Goal: Task Accomplishment & Management: Complete application form

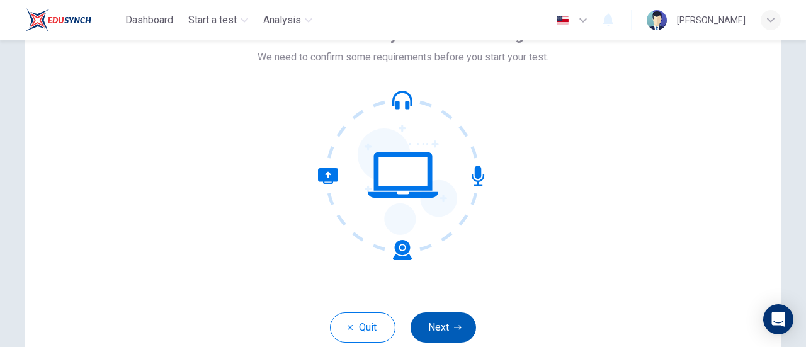
scroll to position [85, 0]
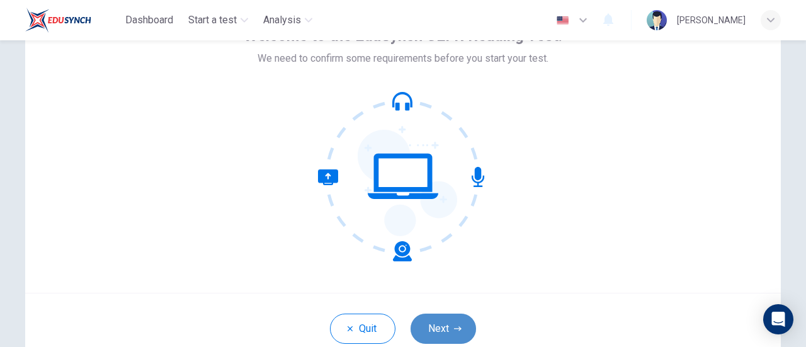
click at [447, 319] on button "Next" at bounding box center [443, 329] width 65 height 30
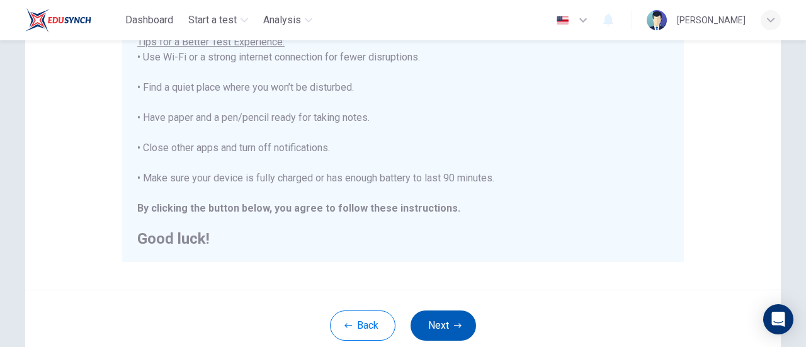
scroll to position [307, 0]
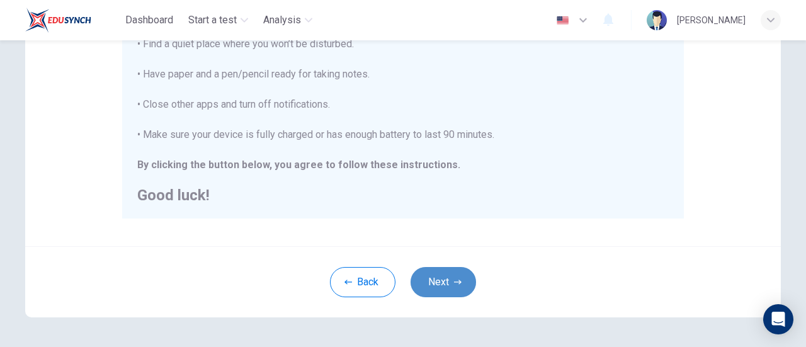
click at [439, 295] on button "Next" at bounding box center [443, 282] width 65 height 30
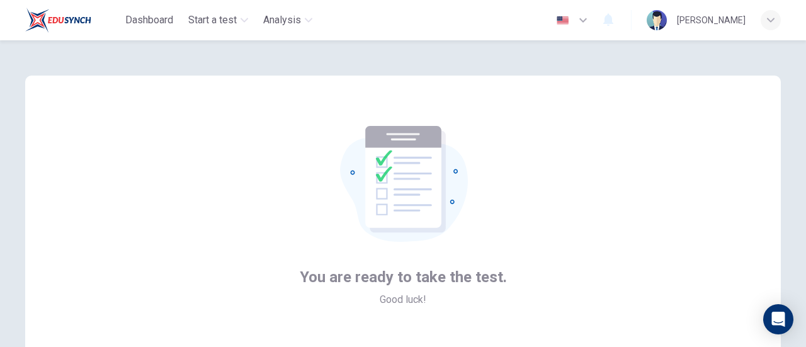
scroll to position [141, 0]
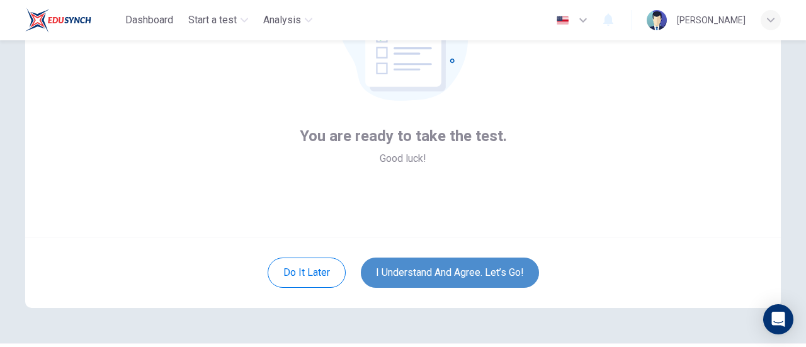
click at [432, 261] on button "I understand and agree. Let’s go!" at bounding box center [450, 273] width 178 height 30
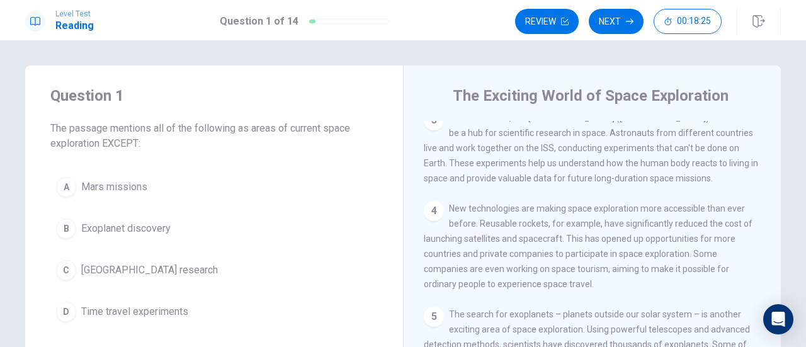
scroll to position [208, 0]
drag, startPoint x: 551, startPoint y: 263, endPoint x: 583, endPoint y: 270, distance: 32.2
click at [583, 270] on div "4 New technologies are making space exploration more accessible than ever befor…" at bounding box center [593, 245] width 338 height 91
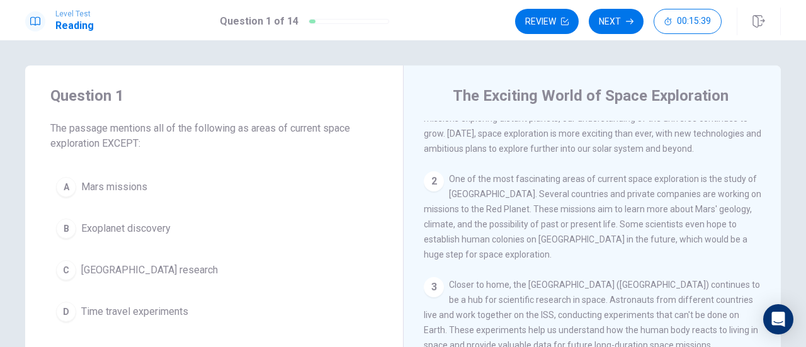
scroll to position [43, 0]
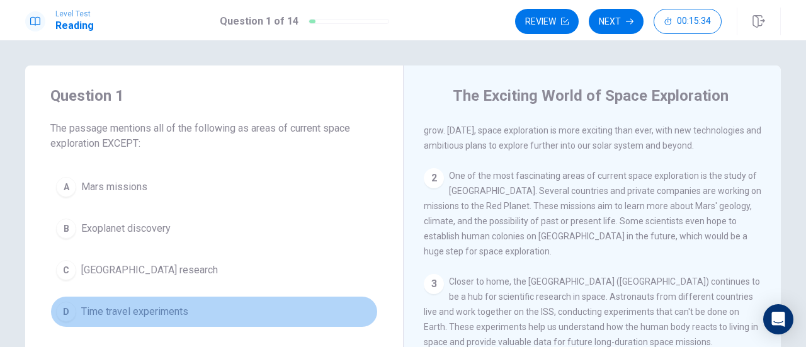
click at [174, 307] on span "Time travel experiments" at bounding box center [134, 311] width 107 height 15
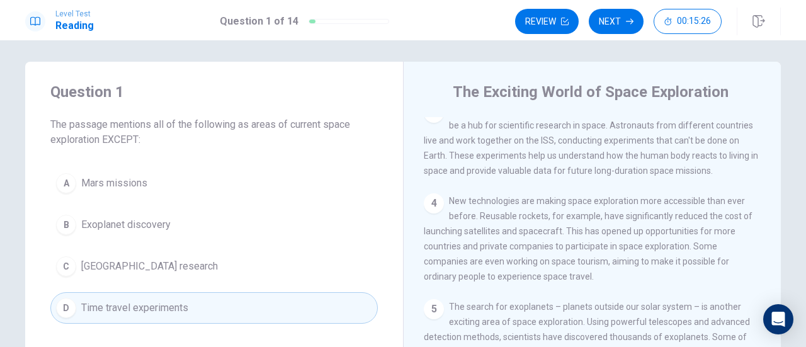
scroll to position [0, 0]
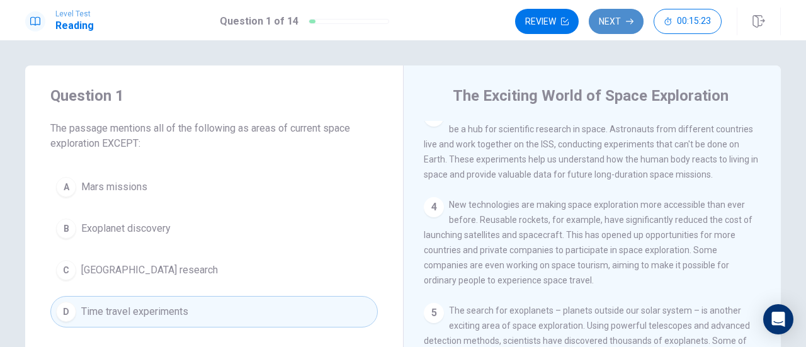
click at [617, 29] on button "Next" at bounding box center [616, 21] width 55 height 25
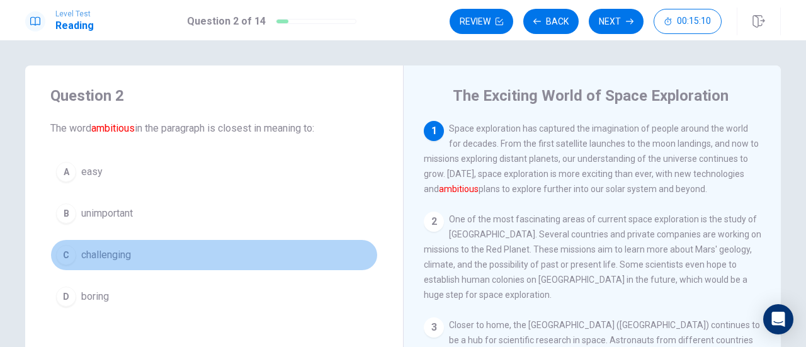
click at [130, 247] on button "C challenging" at bounding box center [213, 254] width 327 height 31
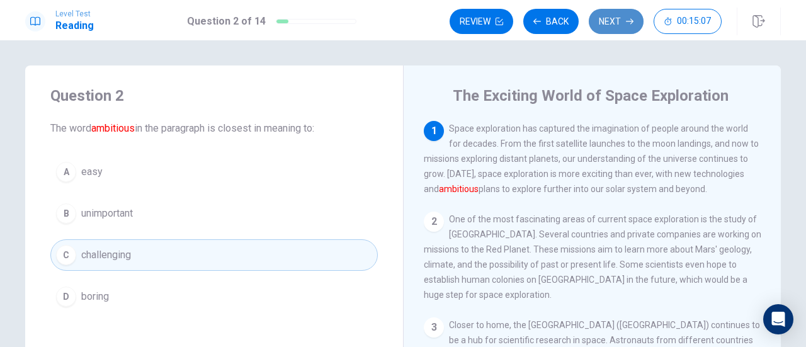
click at [608, 29] on button "Next" at bounding box center [616, 21] width 55 height 25
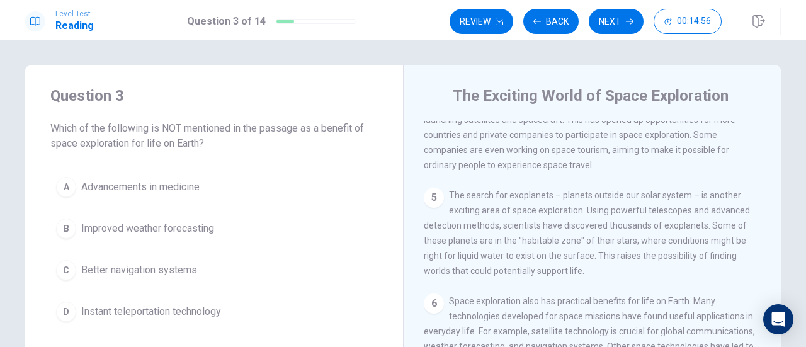
scroll to position [388, 0]
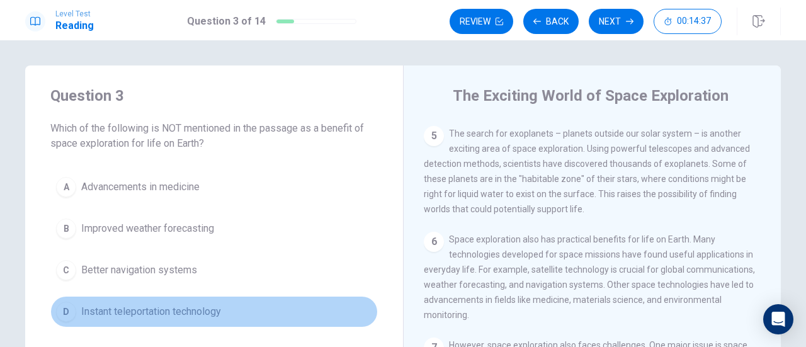
click at [184, 304] on span "Instant teleportation technology" at bounding box center [151, 311] width 140 height 15
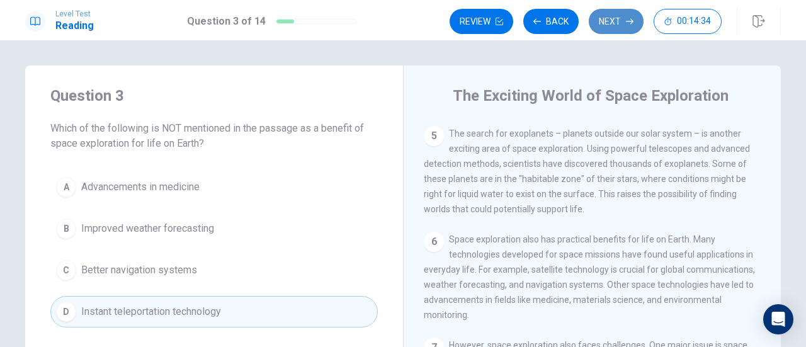
click at [608, 24] on button "Next" at bounding box center [616, 21] width 55 height 25
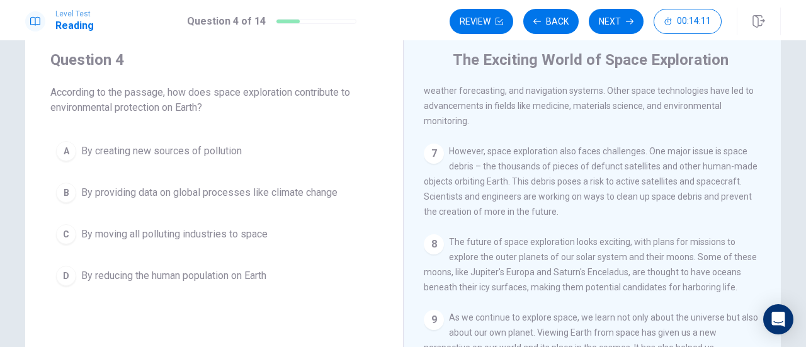
scroll to position [599, 0]
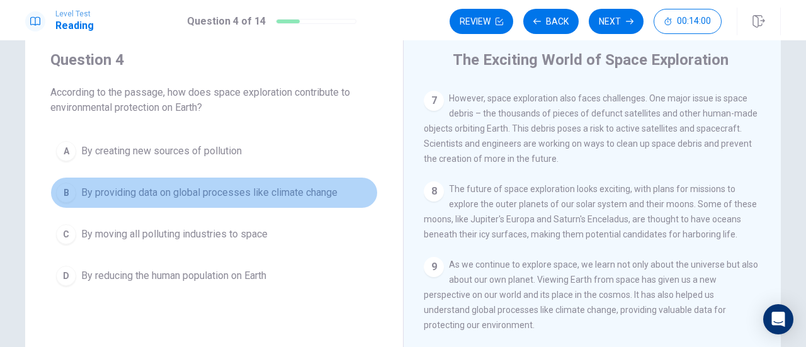
click at [329, 196] on span "By providing data on global processes like climate change" at bounding box center [209, 192] width 256 height 15
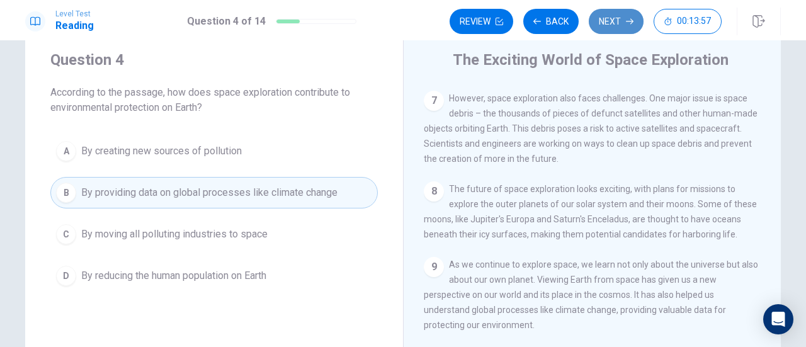
click at [617, 30] on button "Next" at bounding box center [616, 21] width 55 height 25
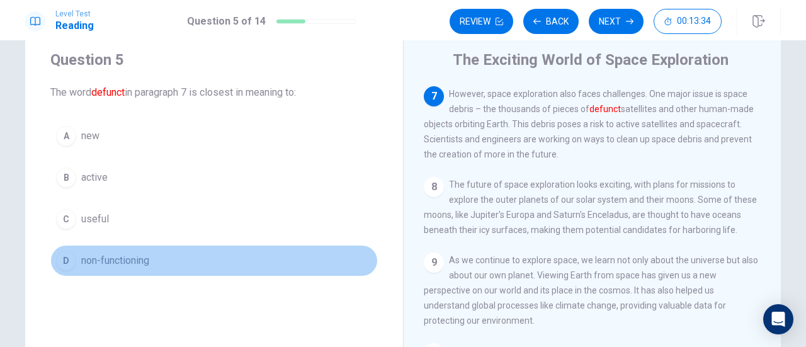
click at [159, 255] on button "D non-functioning" at bounding box center [213, 260] width 327 height 31
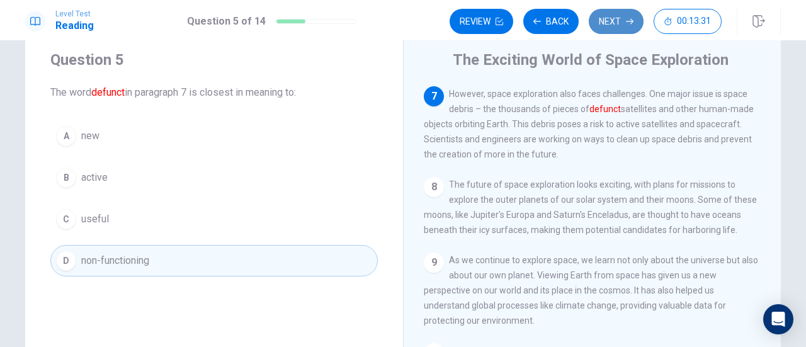
click at [625, 22] on button "Next" at bounding box center [616, 21] width 55 height 25
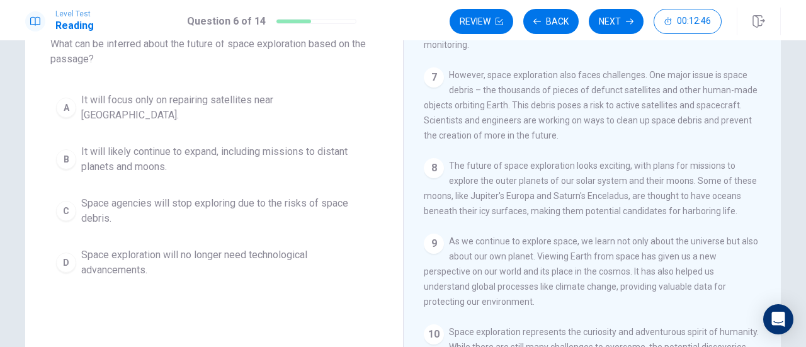
scroll to position [85, 0]
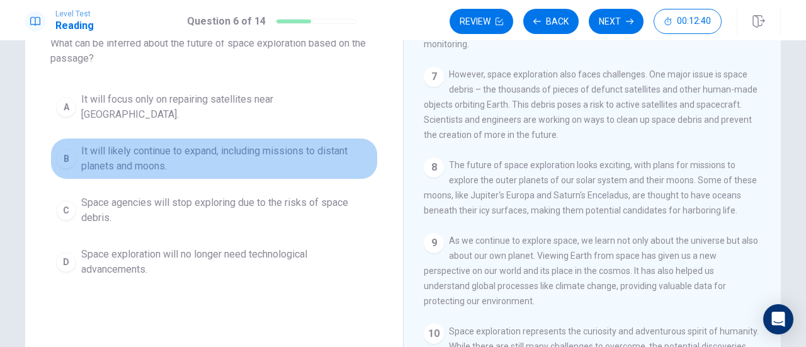
click at [309, 147] on span "It will likely continue to expand, including missions to distant planets and mo…" at bounding box center [226, 159] width 291 height 30
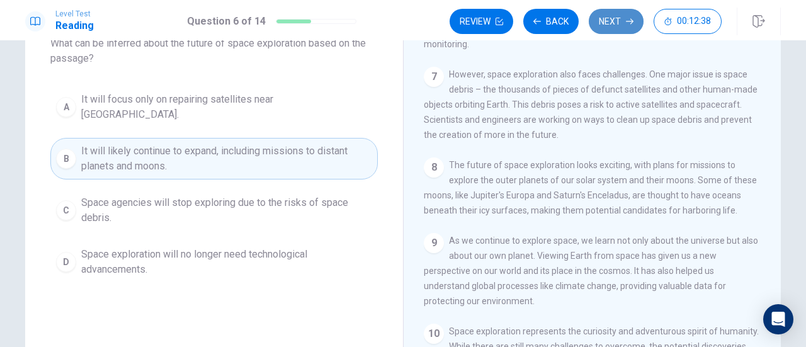
click at [632, 18] on icon "button" at bounding box center [630, 22] width 8 height 8
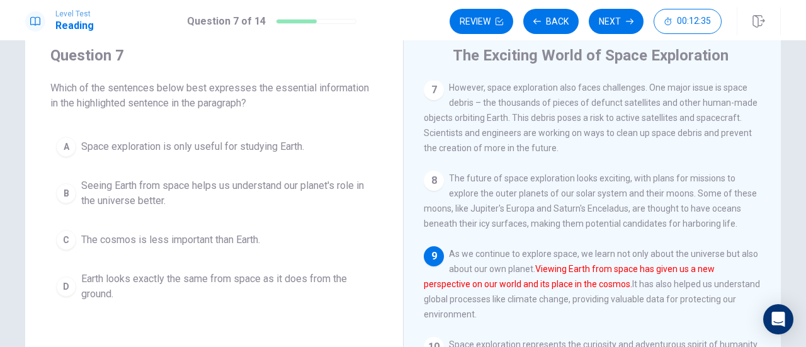
scroll to position [40, 0]
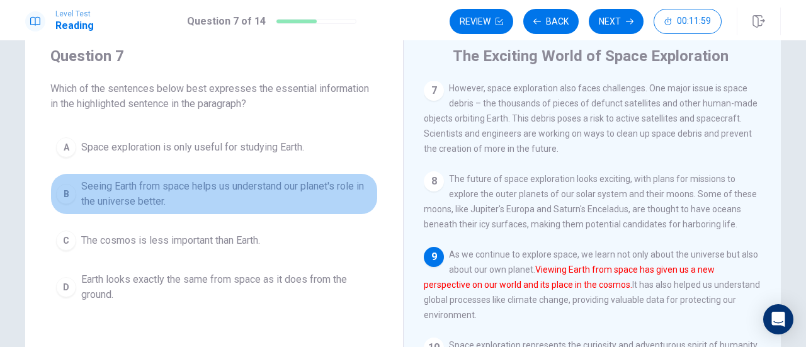
click at [295, 196] on span "Seeing Earth from space helps us understand our planet's role in the universe b…" at bounding box center [226, 194] width 291 height 30
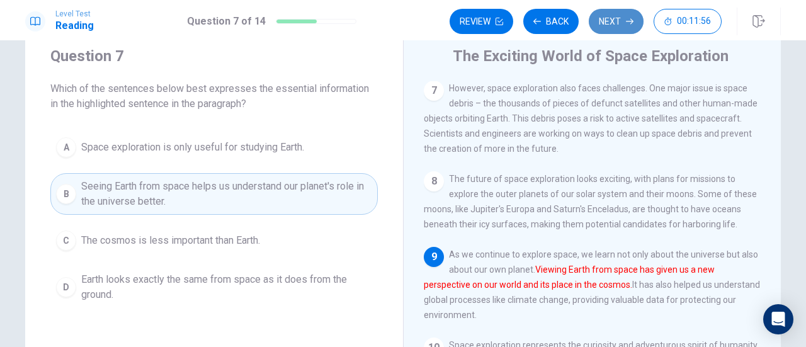
click at [619, 27] on button "Next" at bounding box center [616, 21] width 55 height 25
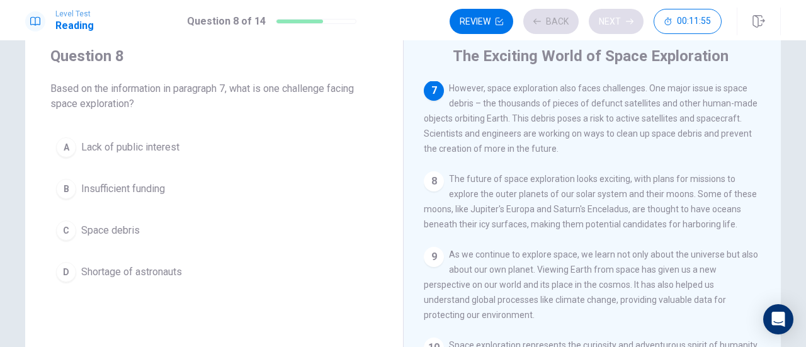
scroll to position [603, 0]
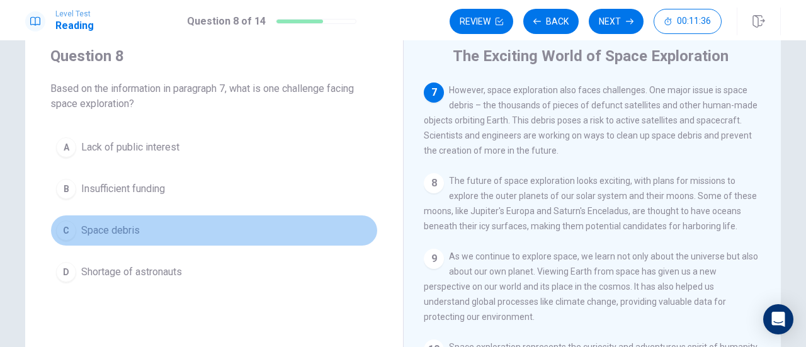
click at [132, 235] on span "Space debris" at bounding box center [110, 230] width 59 height 15
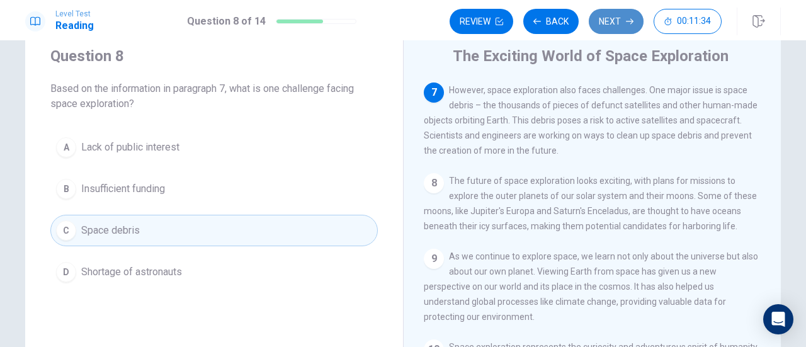
click at [611, 22] on button "Next" at bounding box center [616, 21] width 55 height 25
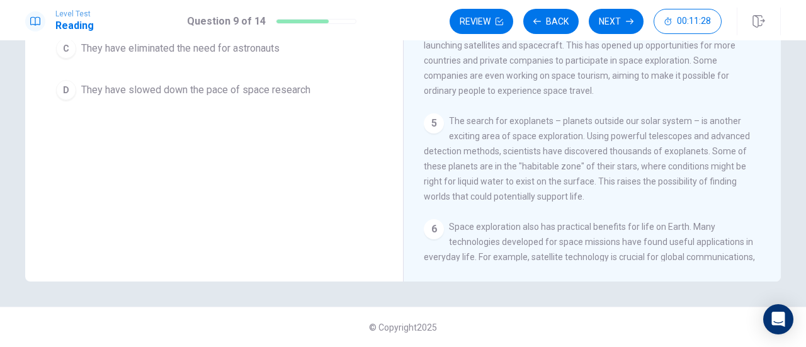
scroll to position [51, 0]
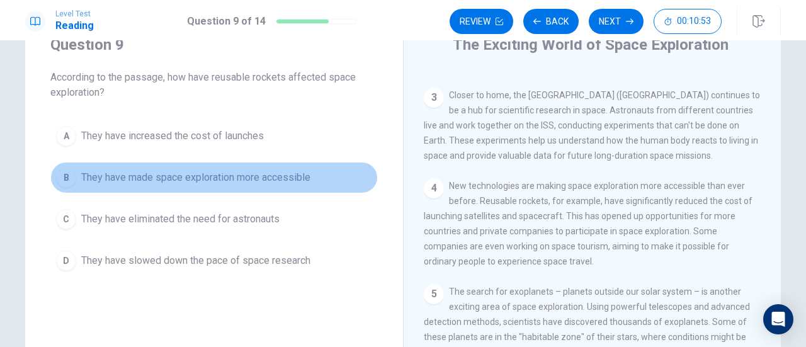
click at [305, 174] on span "They have made space exploration more accessible" at bounding box center [195, 177] width 229 height 15
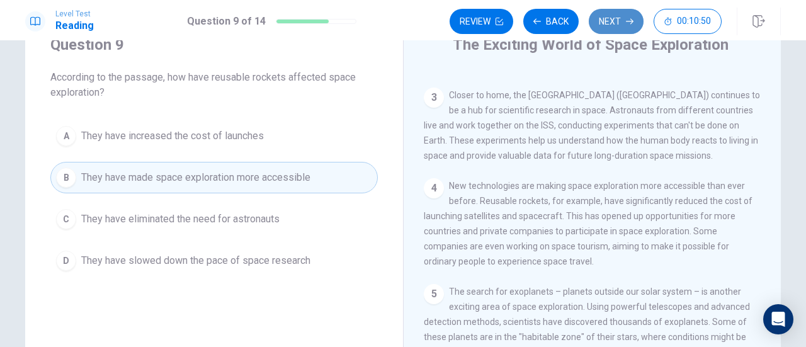
click at [608, 26] on button "Next" at bounding box center [616, 21] width 55 height 25
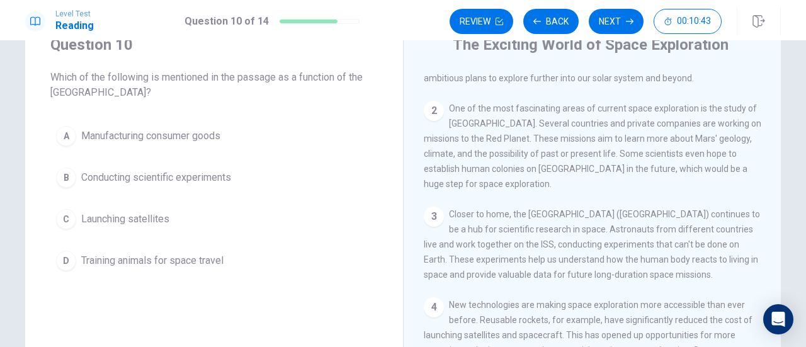
scroll to position [59, 0]
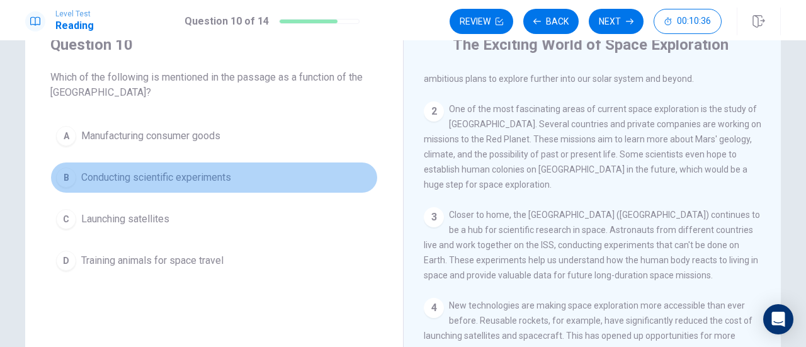
click at [244, 182] on button "B Conducting scientific experiments" at bounding box center [213, 177] width 327 height 31
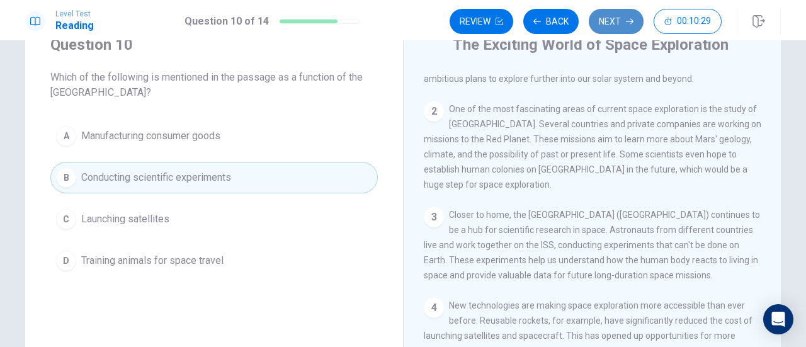
click at [632, 25] on button "Next" at bounding box center [616, 21] width 55 height 25
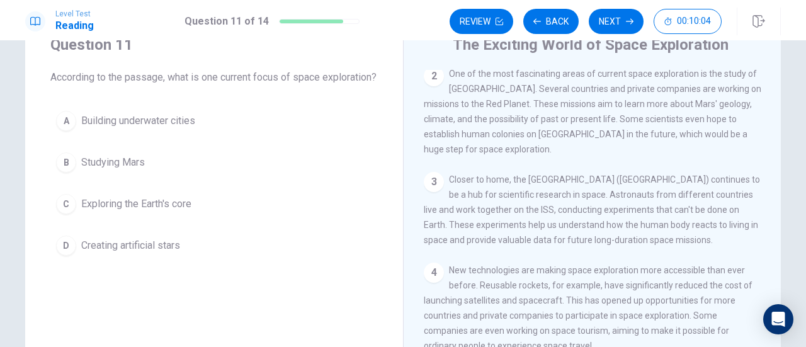
scroll to position [39, 0]
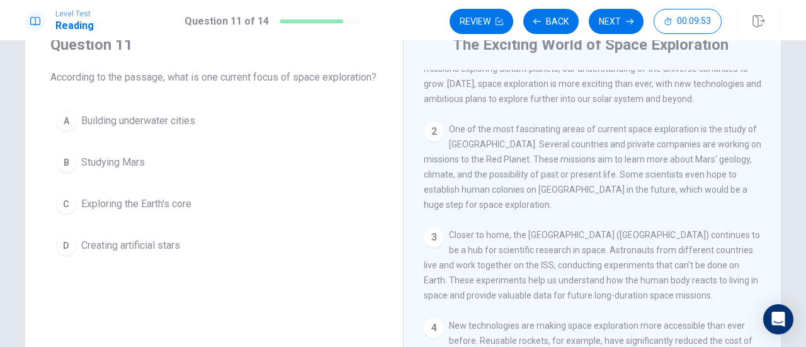
click at [215, 178] on button "B Studying Mars" at bounding box center [213, 162] width 327 height 31
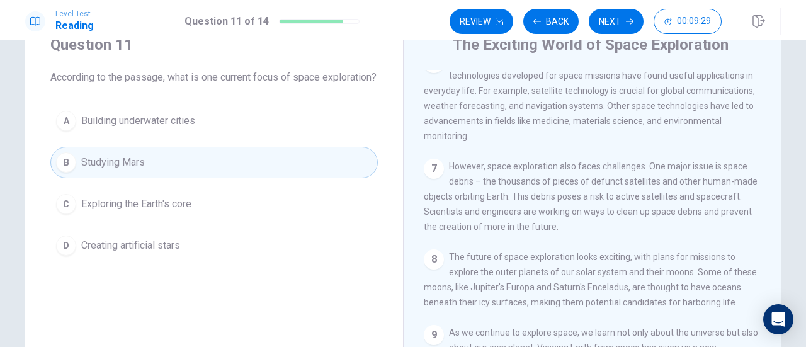
scroll to position [516, 0]
click at [623, 31] on button "Next" at bounding box center [616, 21] width 55 height 25
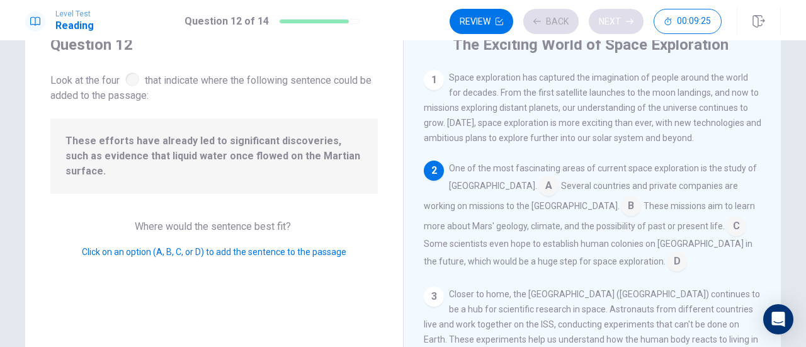
scroll to position [93, 0]
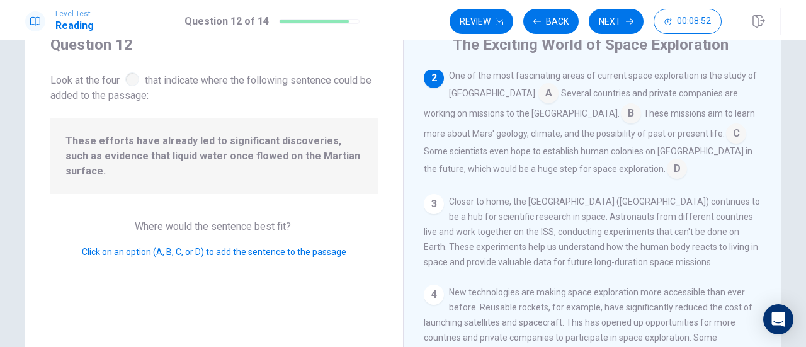
click at [726, 128] on input at bounding box center [736, 135] width 20 height 20
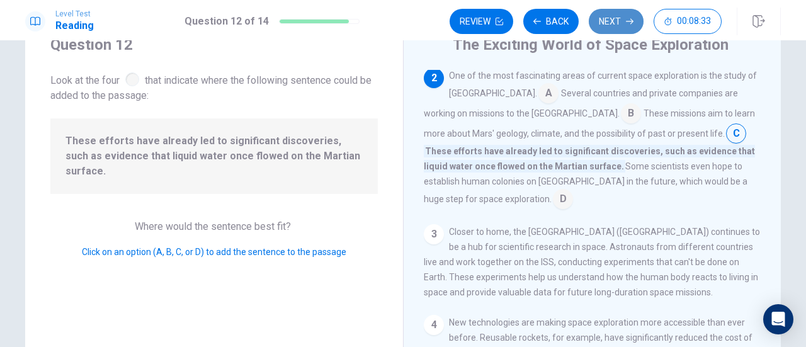
click at [615, 14] on button "Next" at bounding box center [616, 21] width 55 height 25
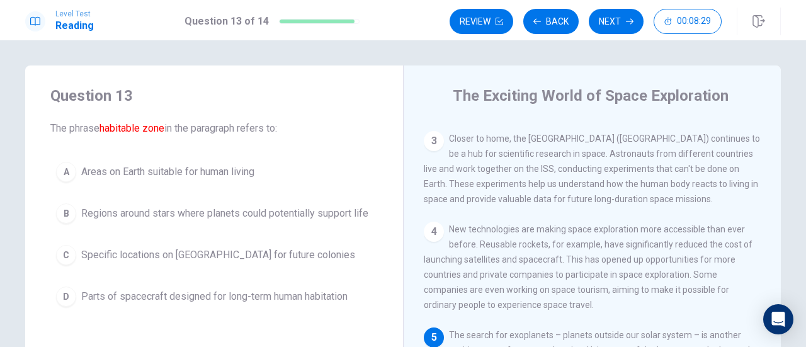
scroll to position [307, 0]
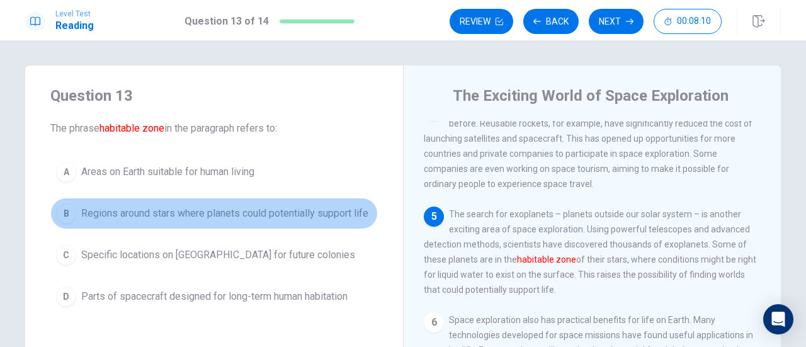
click at [344, 212] on span "Regions around stars where planets could potentially support life" at bounding box center [224, 213] width 287 height 15
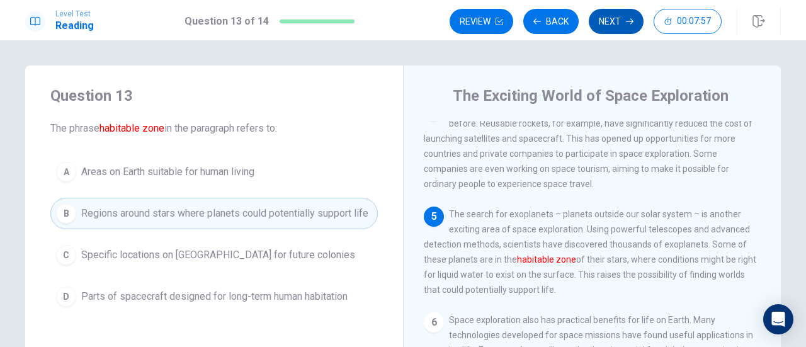
click at [618, 23] on button "Next" at bounding box center [616, 21] width 55 height 25
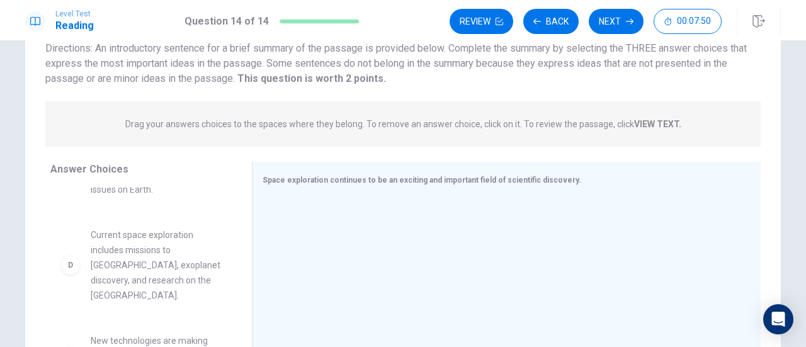
scroll to position [181, 0]
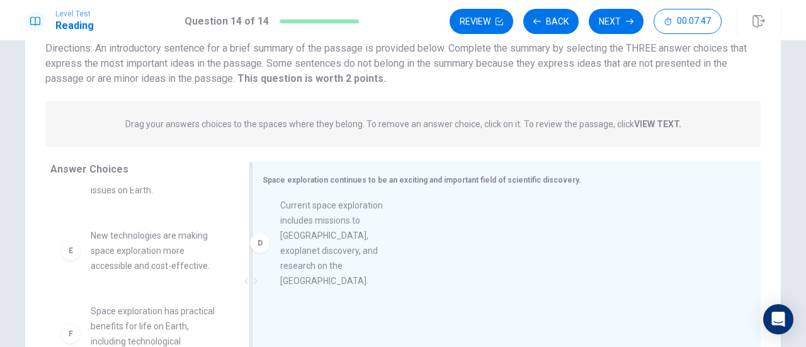
drag, startPoint x: 178, startPoint y: 283, endPoint x: 384, endPoint y: 234, distance: 211.6
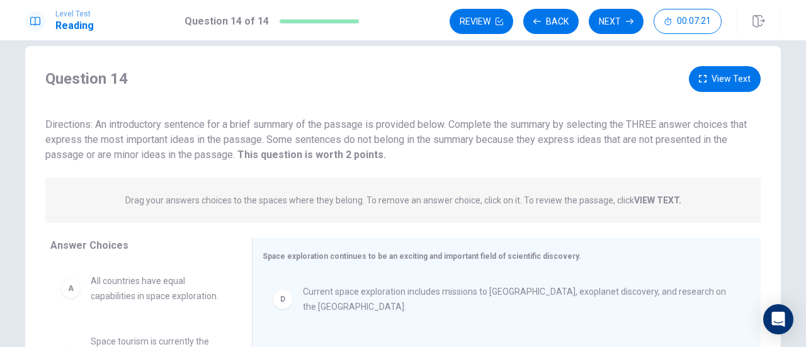
scroll to position [0, 0]
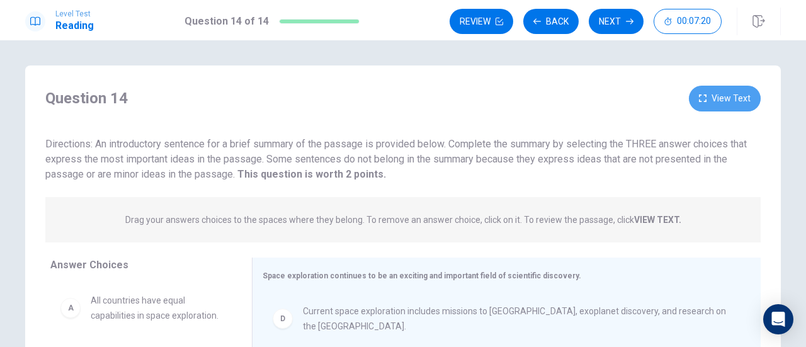
click at [725, 94] on button "View Text" at bounding box center [725, 99] width 72 height 26
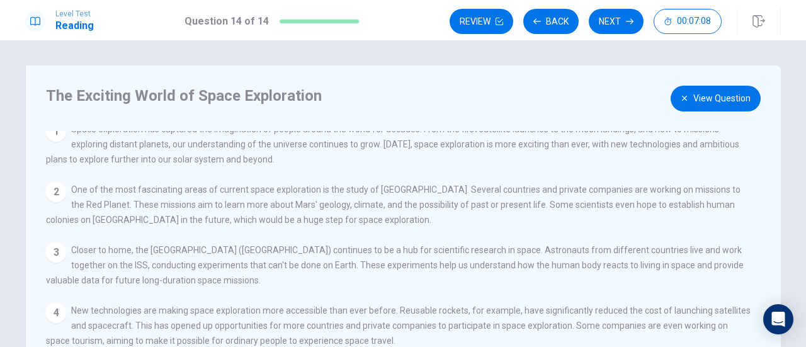
scroll to position [40, 0]
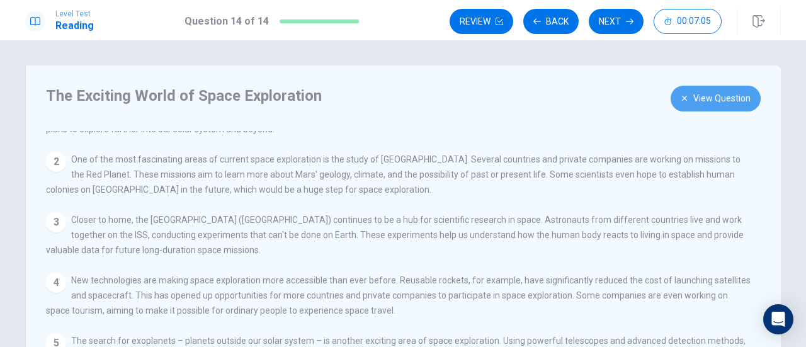
click at [683, 94] on icon "button" at bounding box center [685, 98] width 8 height 8
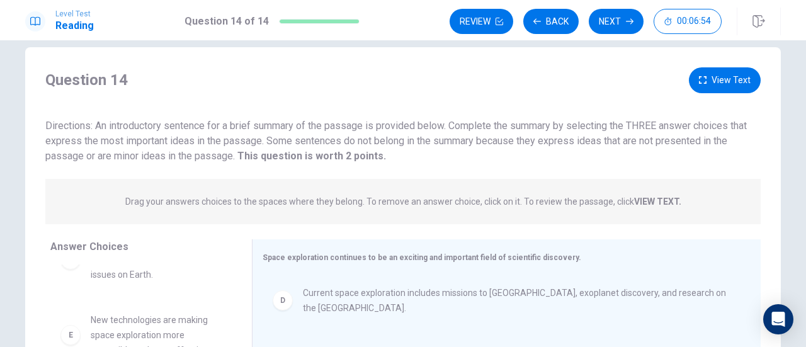
scroll to position [18, 0]
click at [723, 77] on button "View Text" at bounding box center [725, 81] width 72 height 26
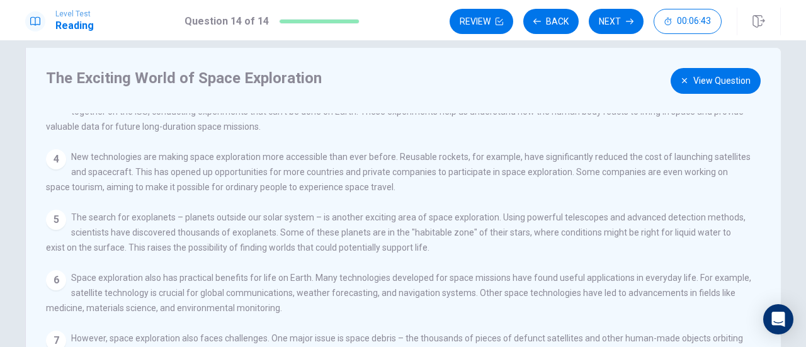
scroll to position [158, 0]
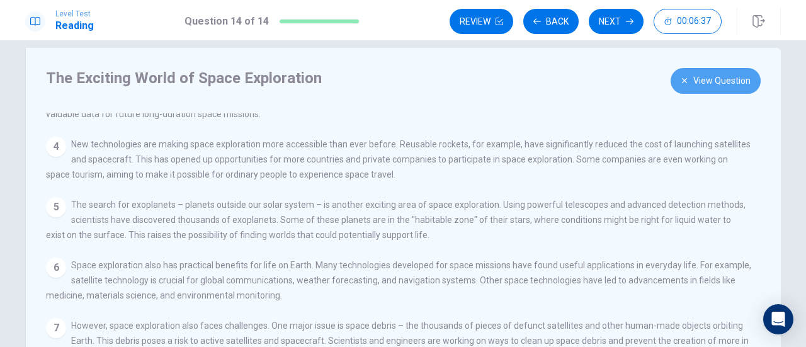
click at [725, 75] on button "View Question" at bounding box center [716, 81] width 90 height 26
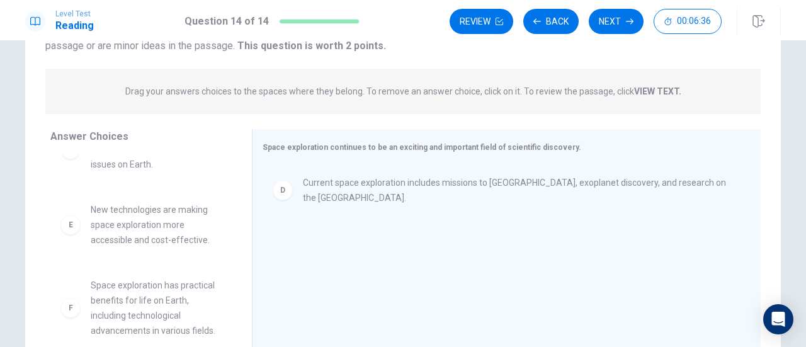
scroll to position [222, 0]
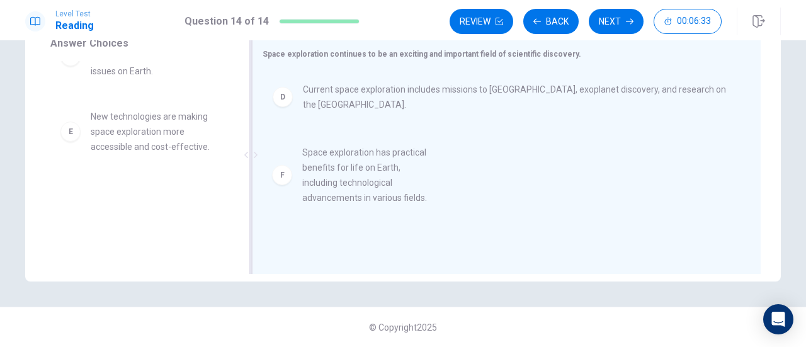
drag, startPoint x: 153, startPoint y: 222, endPoint x: 382, endPoint y: 181, distance: 232.2
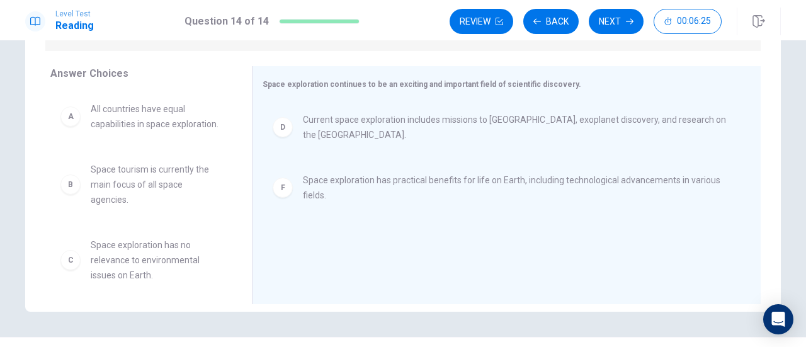
scroll to position [98, 0]
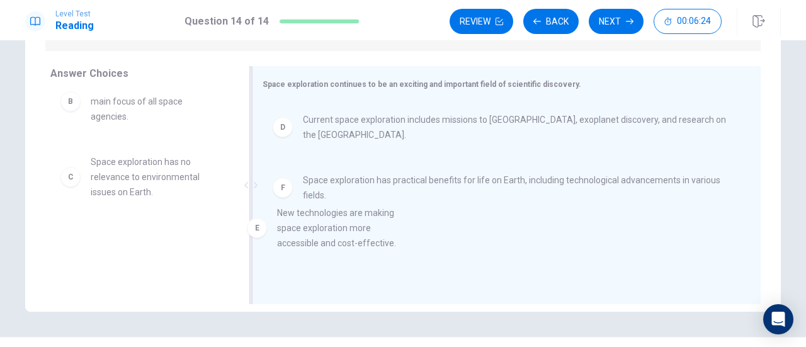
drag, startPoint x: 168, startPoint y: 253, endPoint x: 372, endPoint y: 227, distance: 205.7
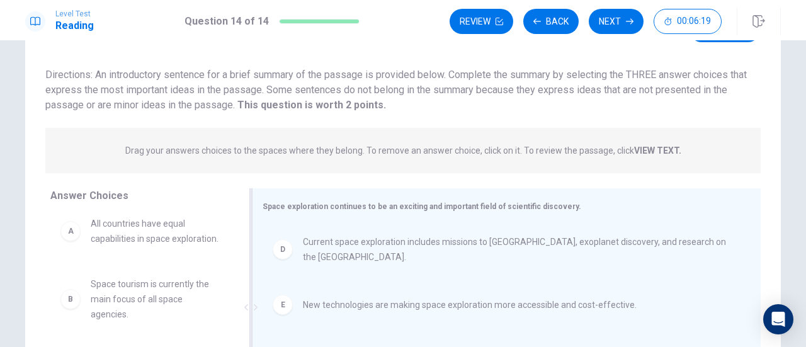
scroll to position [54, 0]
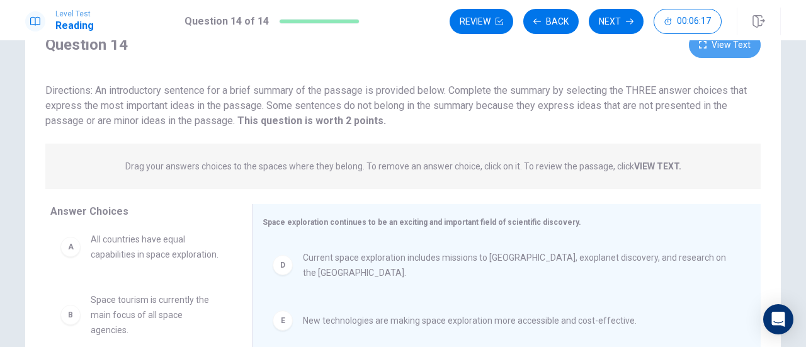
click at [722, 51] on button "View Text" at bounding box center [725, 45] width 72 height 26
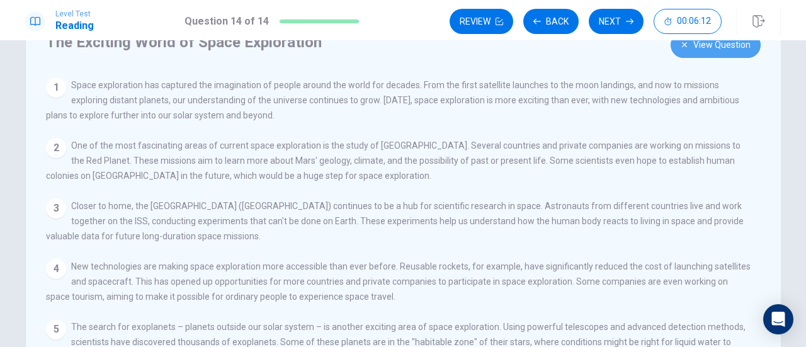
click at [723, 48] on button "View Question" at bounding box center [716, 45] width 90 height 26
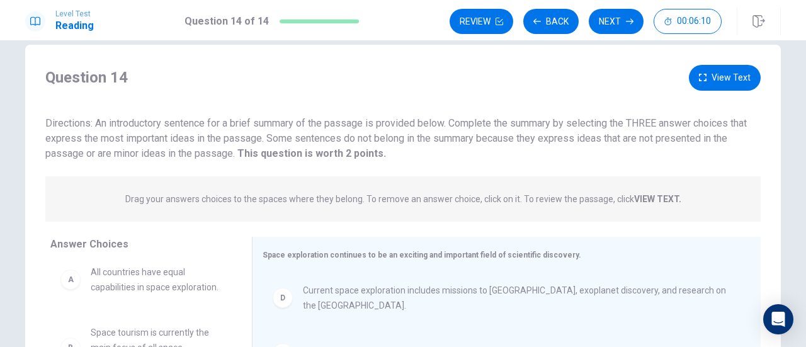
scroll to position [0, 0]
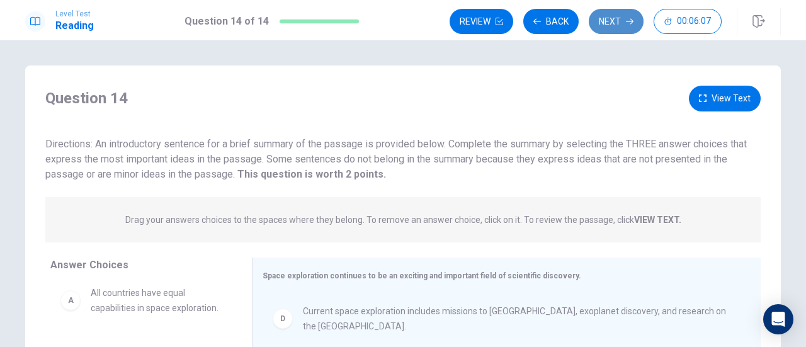
click at [619, 28] on button "Next" at bounding box center [616, 21] width 55 height 25
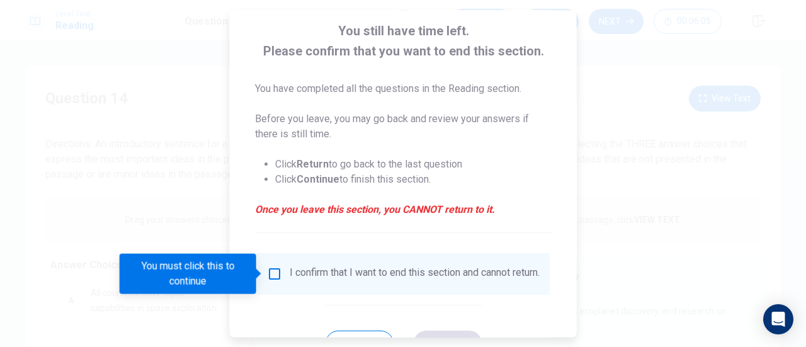
scroll to position [94, 0]
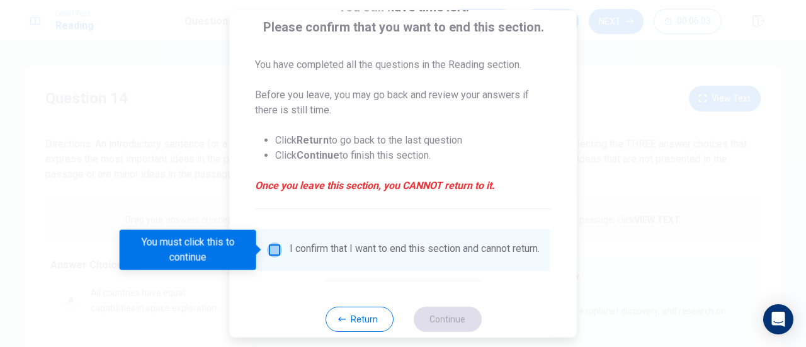
click at [277, 250] on input "You must click this to continue" at bounding box center [274, 249] width 15 height 15
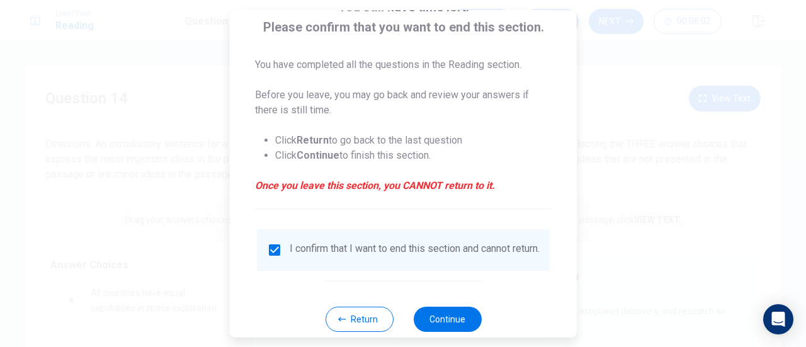
scroll to position [122, 0]
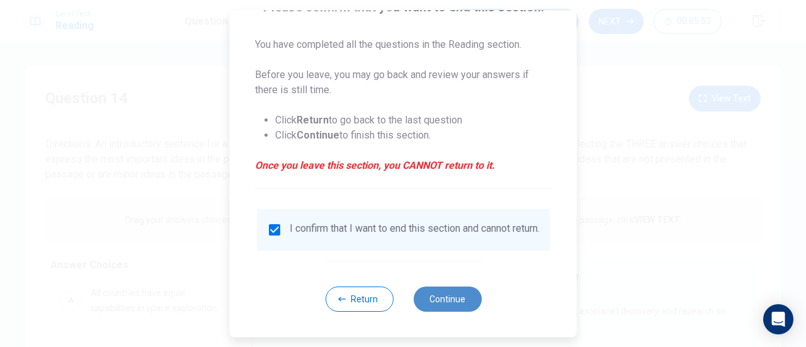
click at [443, 292] on button "Continue" at bounding box center [447, 299] width 68 height 25
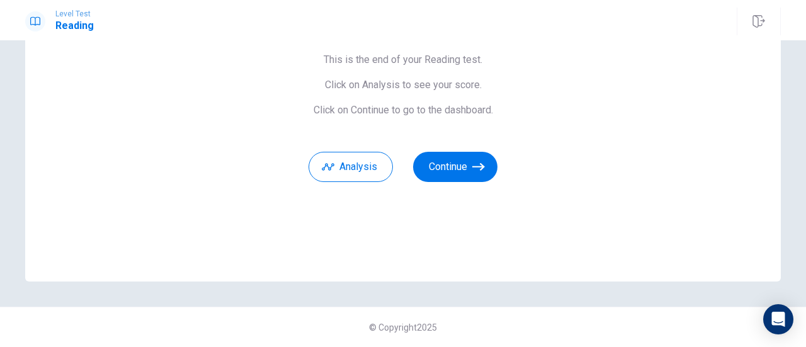
scroll to position [111, 0]
click at [462, 162] on button "Continue" at bounding box center [455, 167] width 84 height 30
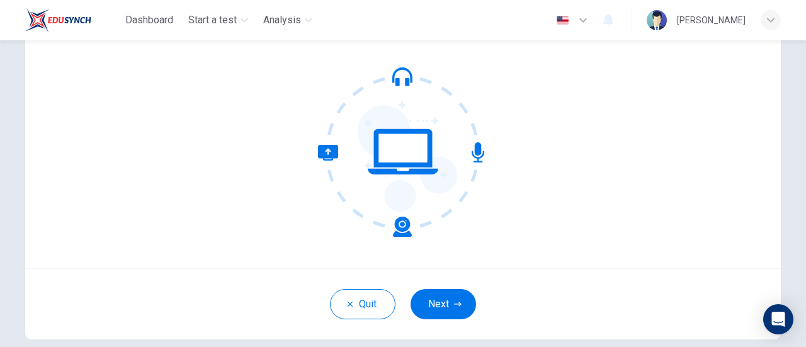
scroll to position [109, 0]
click at [398, 76] on icon at bounding box center [403, 152] width 170 height 170
click at [442, 299] on button "Next" at bounding box center [443, 305] width 65 height 30
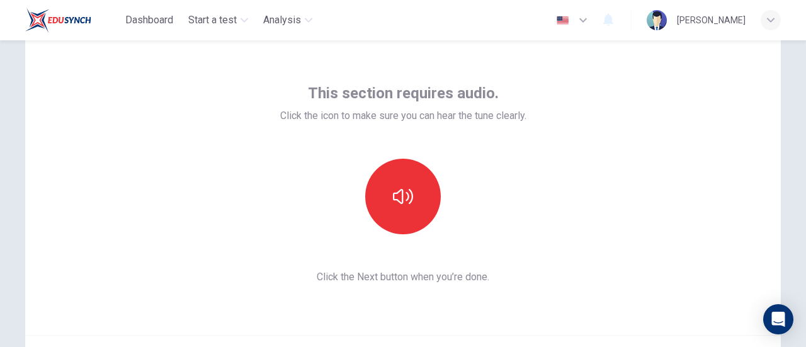
scroll to position [42, 0]
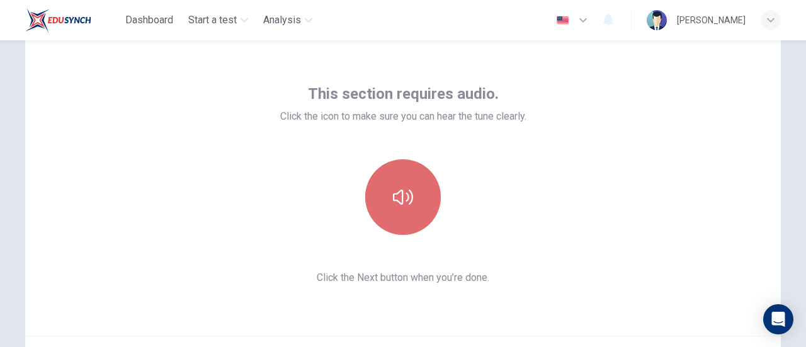
click at [409, 193] on icon "button" at bounding box center [403, 197] width 20 height 15
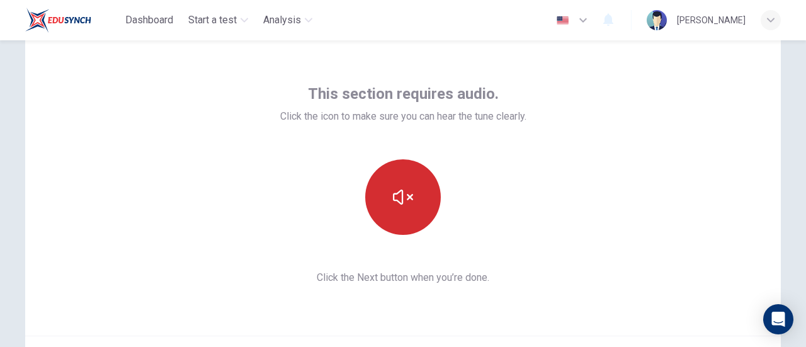
scroll to position [101, 0]
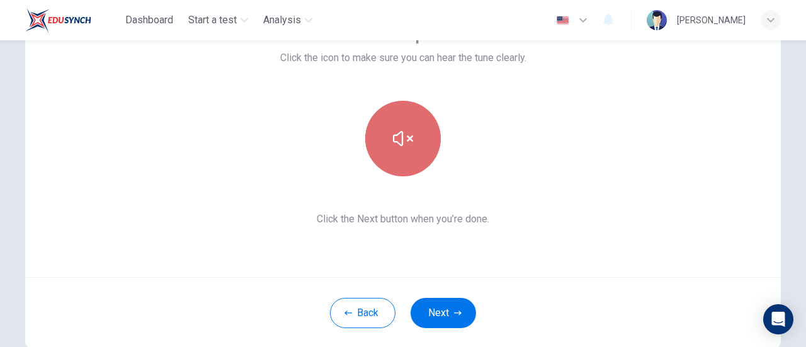
click at [417, 153] on button "button" at bounding box center [403, 139] width 76 height 76
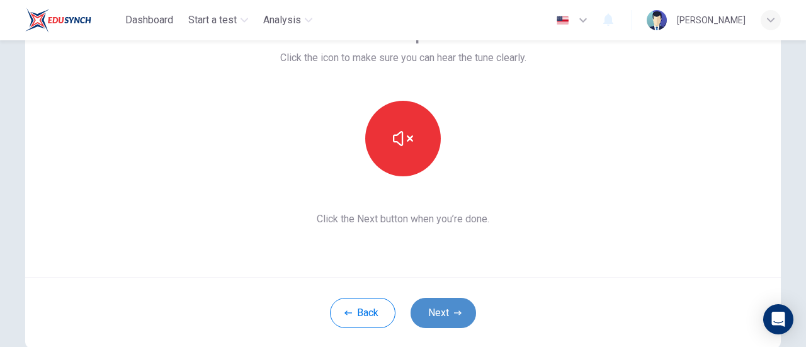
click at [460, 317] on button "Next" at bounding box center [443, 313] width 65 height 30
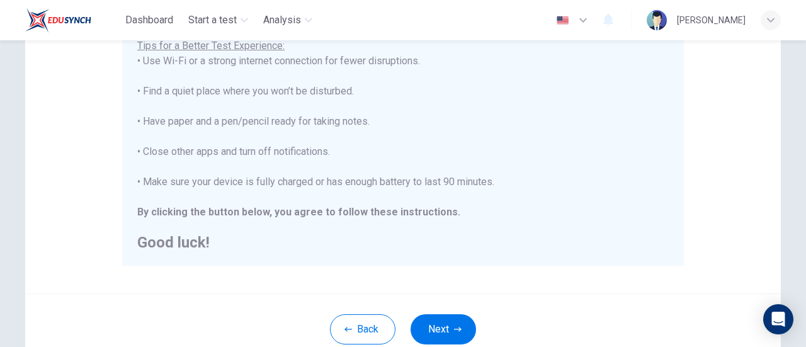
scroll to position [261, 0]
click at [446, 322] on button "Next" at bounding box center [443, 329] width 65 height 30
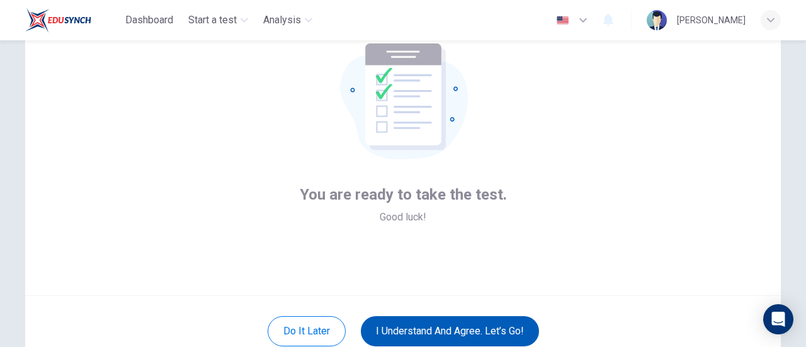
scroll to position [177, 0]
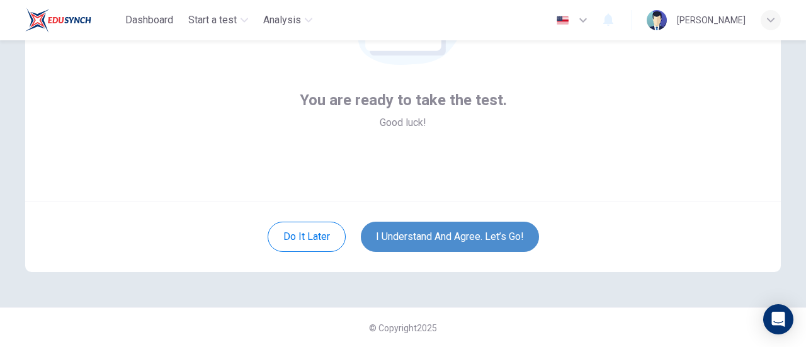
click at [465, 222] on button "I understand and agree. Let’s go!" at bounding box center [450, 237] width 178 height 30
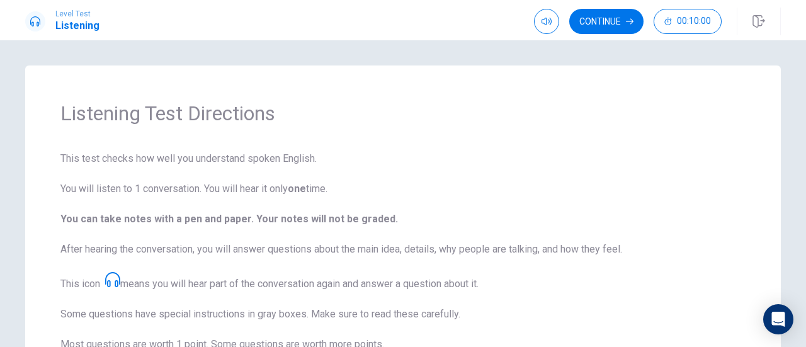
click at [527, 182] on span "This test checks how well you understand spoken English. You will listen to 1 c…" at bounding box center [402, 327] width 685 height 352
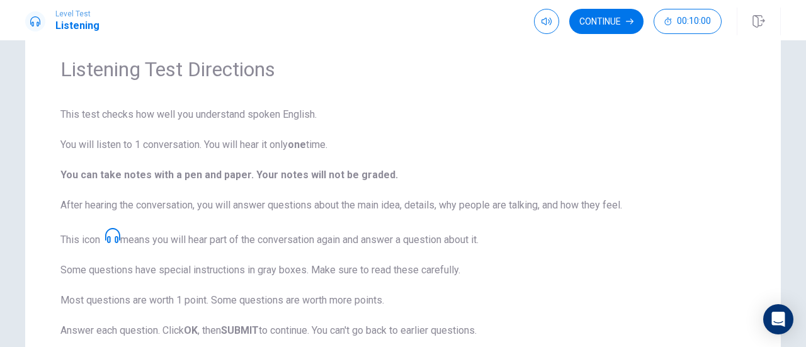
scroll to position [44, 0]
click at [527, 182] on span "This test checks how well you understand spoken English. You will listen to 1 c…" at bounding box center [402, 283] width 685 height 352
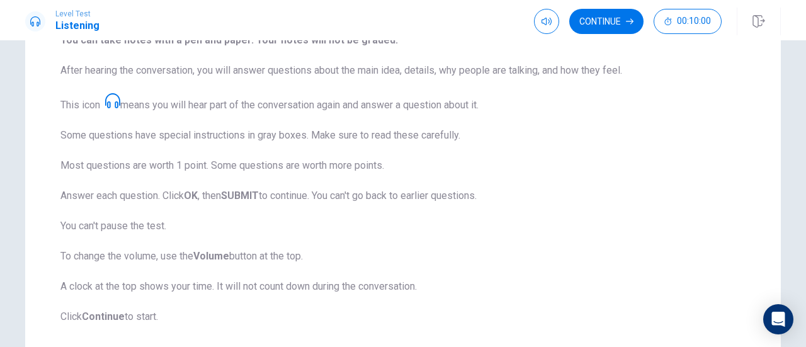
scroll to position [256, 0]
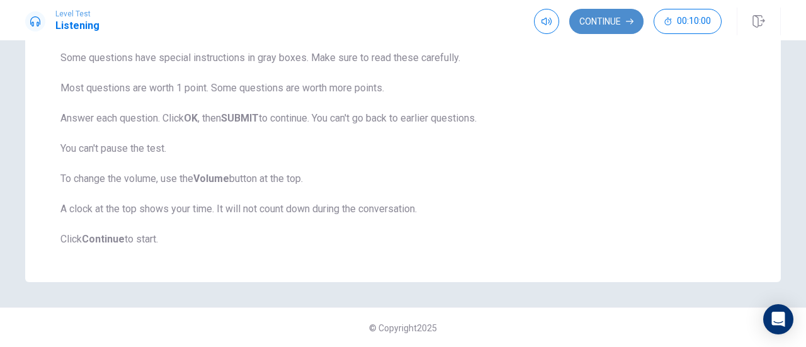
click at [606, 25] on button "Continue" at bounding box center [606, 21] width 74 height 25
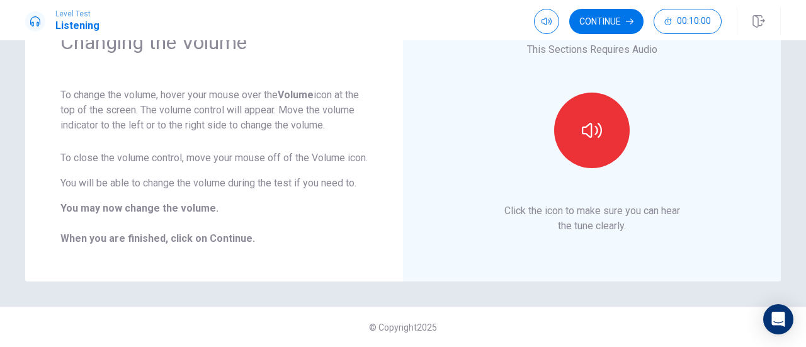
scroll to position [37, 0]
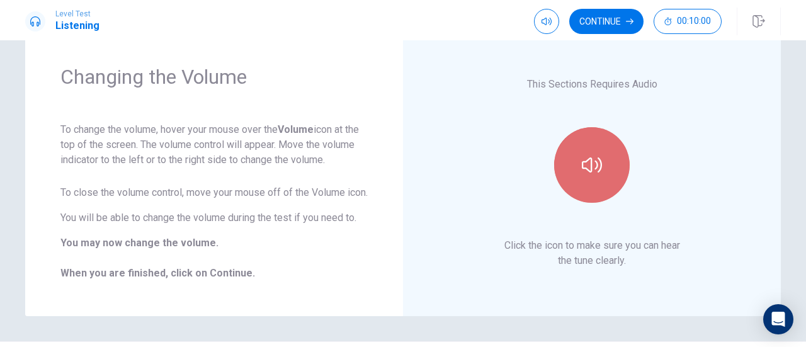
click at [569, 158] on button "button" at bounding box center [592, 165] width 76 height 76
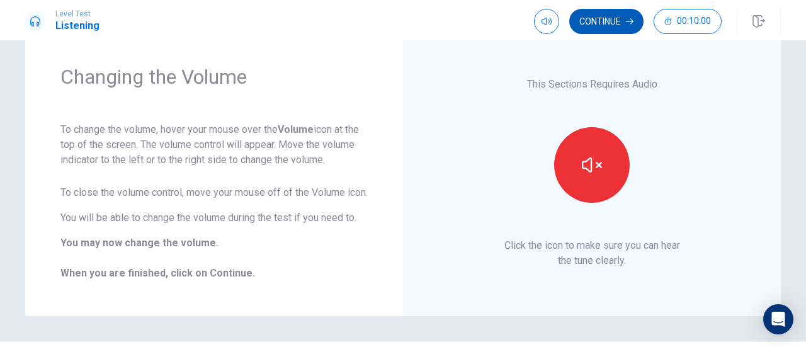
click at [599, 26] on button "Continue" at bounding box center [606, 21] width 74 height 25
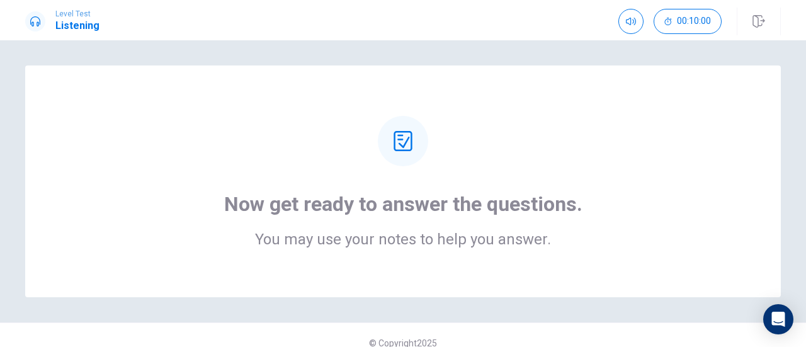
scroll to position [15, 0]
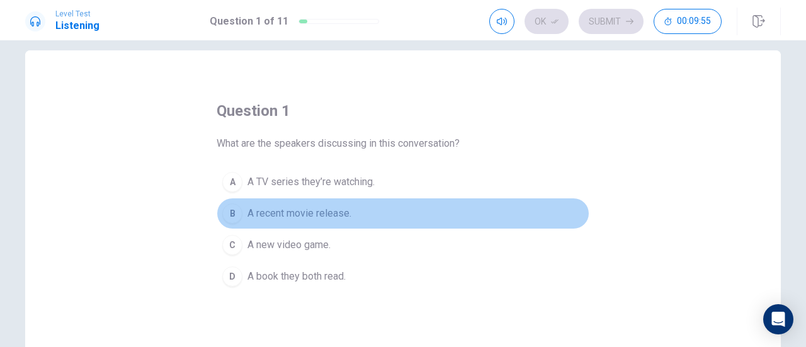
click at [350, 215] on button "B A recent movie release." at bounding box center [403, 213] width 373 height 31
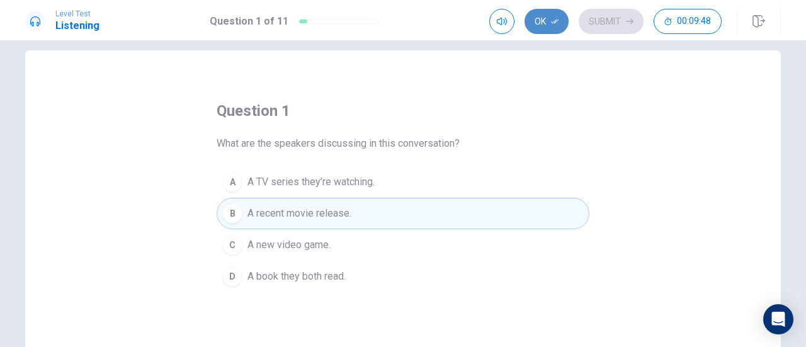
click at [544, 28] on button "Ok" at bounding box center [547, 21] width 44 height 25
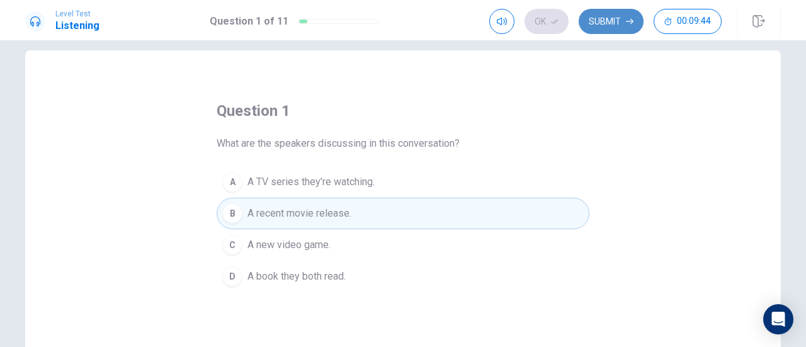
click at [591, 17] on button "Submit" at bounding box center [611, 21] width 65 height 25
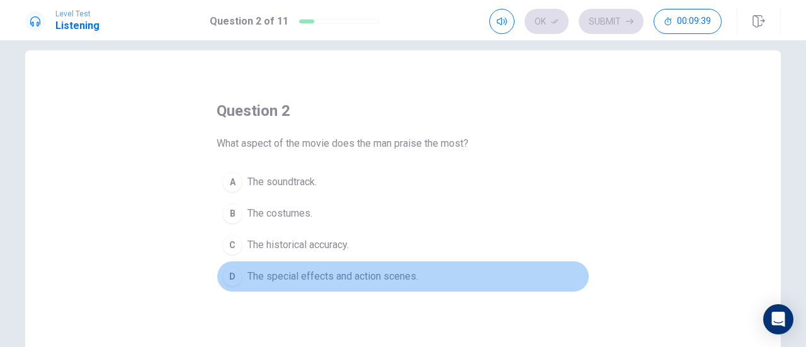
click at [403, 263] on button "D The special effects and action scenes." at bounding box center [403, 276] width 373 height 31
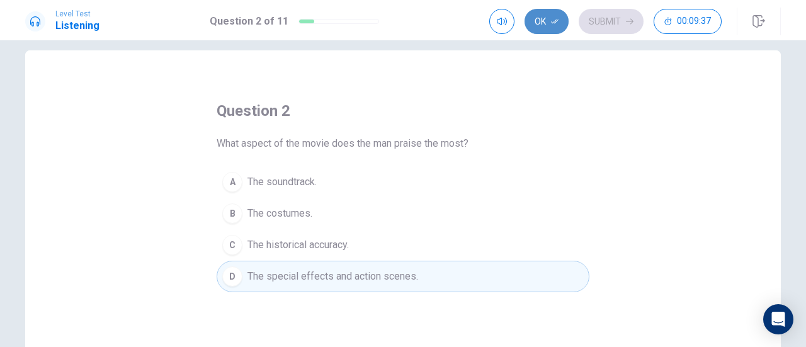
click at [558, 25] on icon "button" at bounding box center [555, 22] width 8 height 8
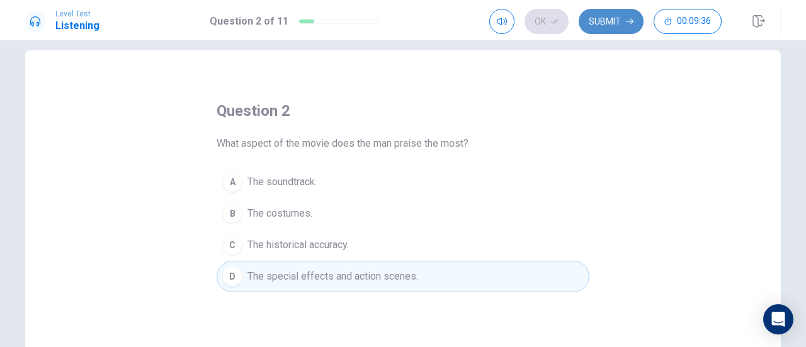
click at [619, 17] on button "Submit" at bounding box center [611, 21] width 65 height 25
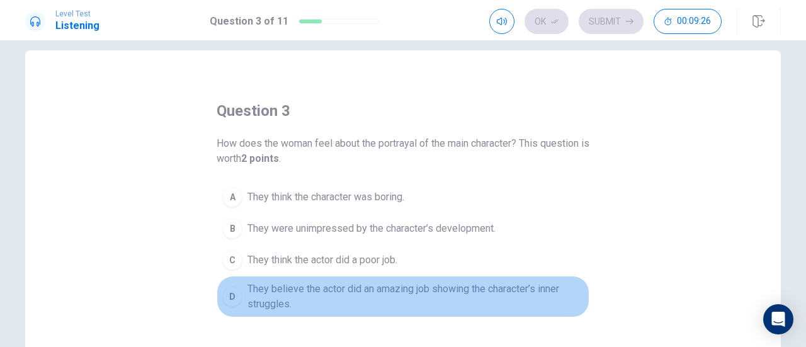
click at [448, 295] on span "They believe the actor did an amazing job showing the character’s inner struggl…" at bounding box center [415, 297] width 336 height 30
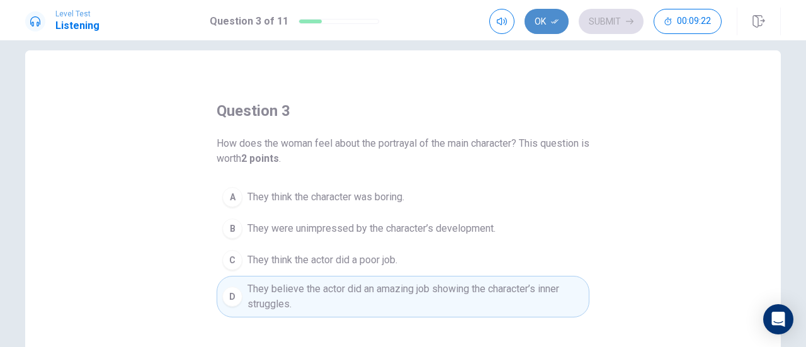
click at [548, 26] on button "Ok" at bounding box center [547, 21] width 44 height 25
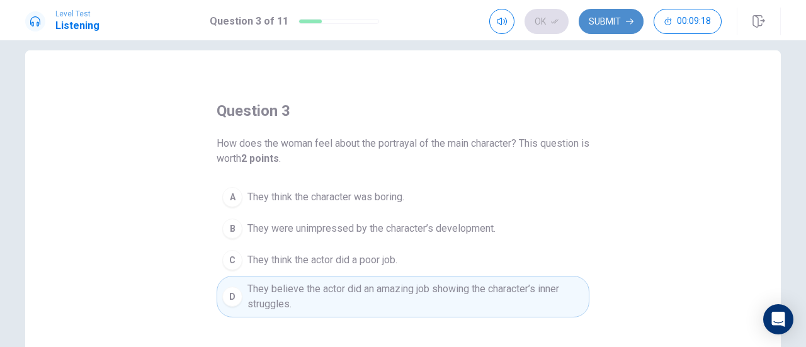
click at [612, 21] on button "Submit" at bounding box center [611, 21] width 65 height 25
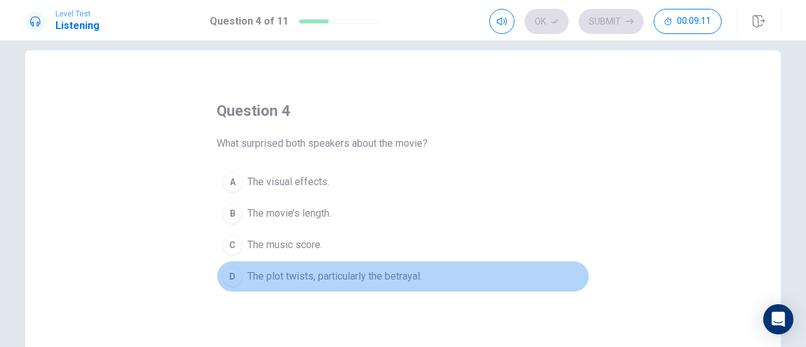
click at [404, 280] on span "The plot twists, particularly the betrayal." at bounding box center [334, 276] width 174 height 15
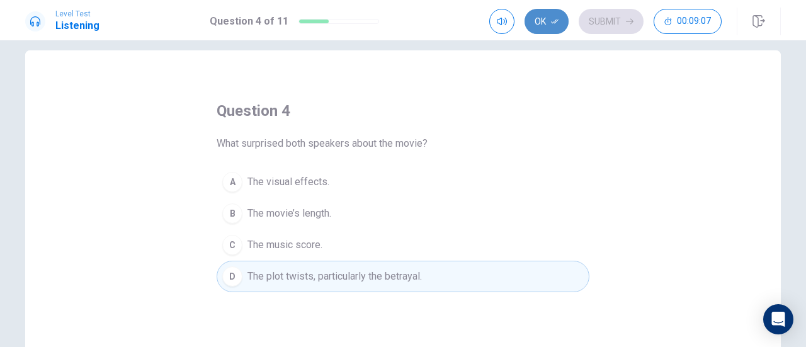
click at [549, 23] on button "Ok" at bounding box center [547, 21] width 44 height 25
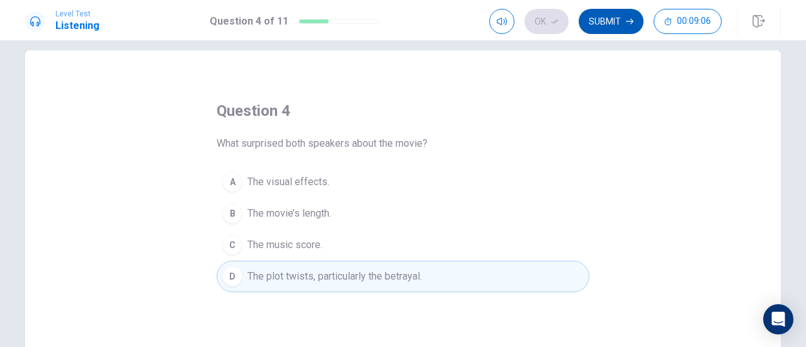
click at [623, 18] on button "Submit" at bounding box center [611, 21] width 65 height 25
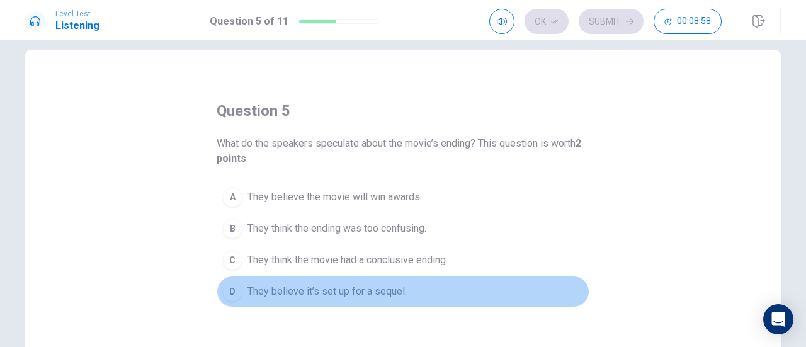
click at [382, 295] on span "They believe it’s set up for a sequel." at bounding box center [326, 291] width 159 height 15
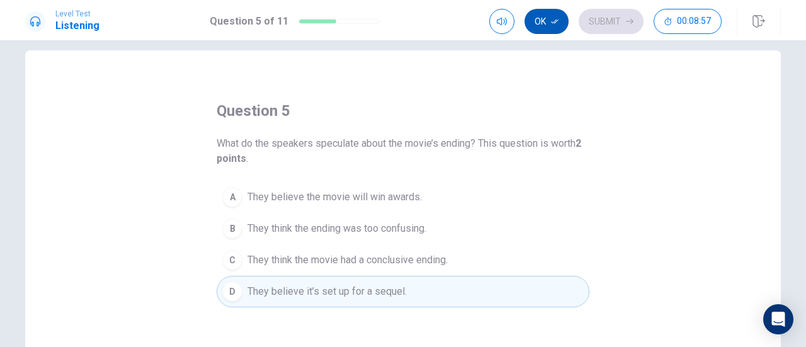
click at [548, 29] on button "Ok" at bounding box center [547, 21] width 44 height 25
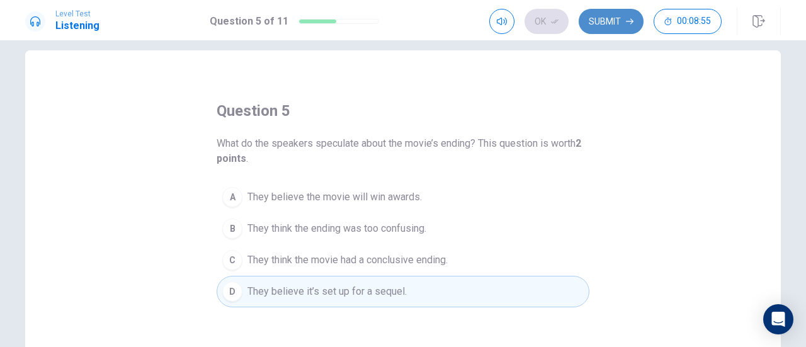
click at [601, 23] on button "Submit" at bounding box center [611, 21] width 65 height 25
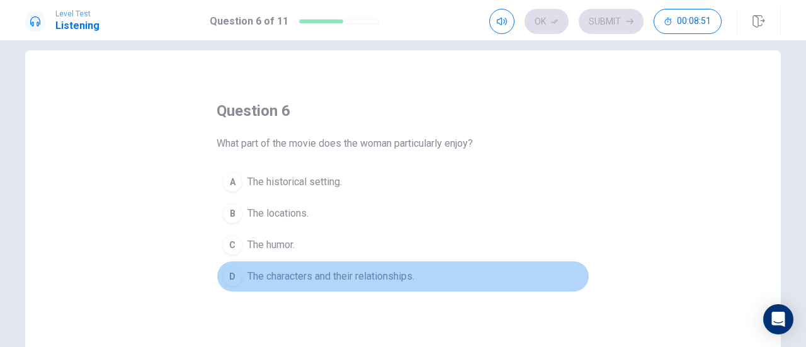
click at [419, 263] on button "D The characters and their relationships." at bounding box center [403, 276] width 373 height 31
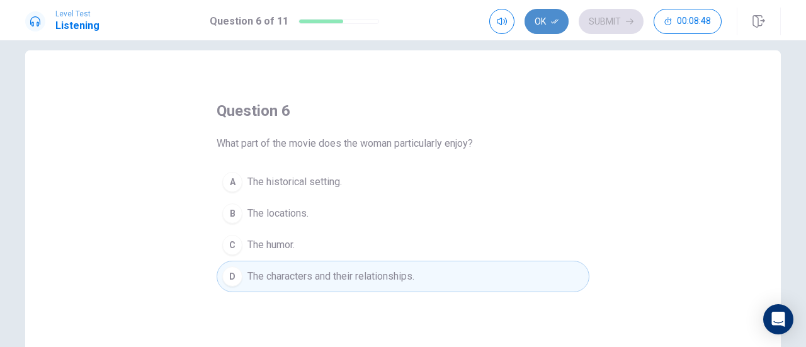
click at [549, 30] on button "Ok" at bounding box center [547, 21] width 44 height 25
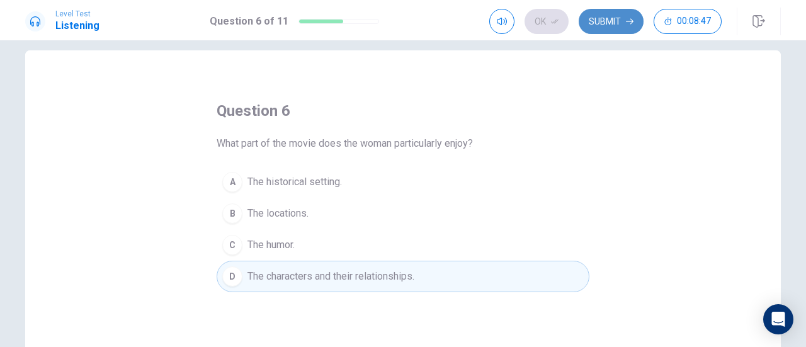
click at [608, 25] on button "Submit" at bounding box center [611, 21] width 65 height 25
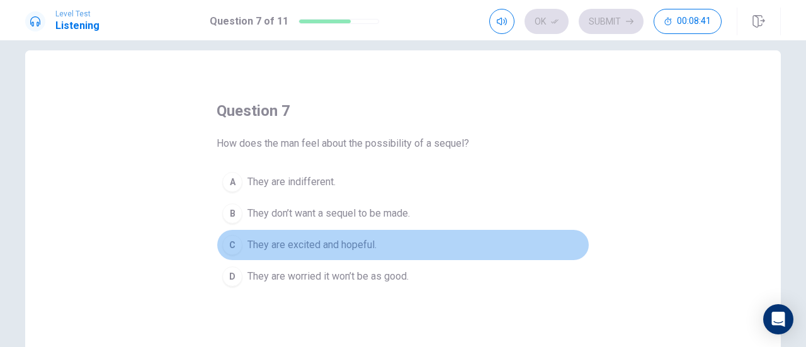
click at [353, 250] on span "They are excited and hopeful." at bounding box center [311, 244] width 129 height 15
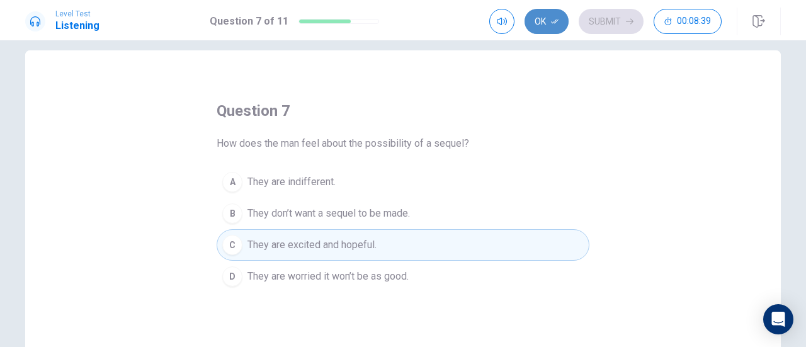
click at [560, 12] on button "Ok" at bounding box center [547, 21] width 44 height 25
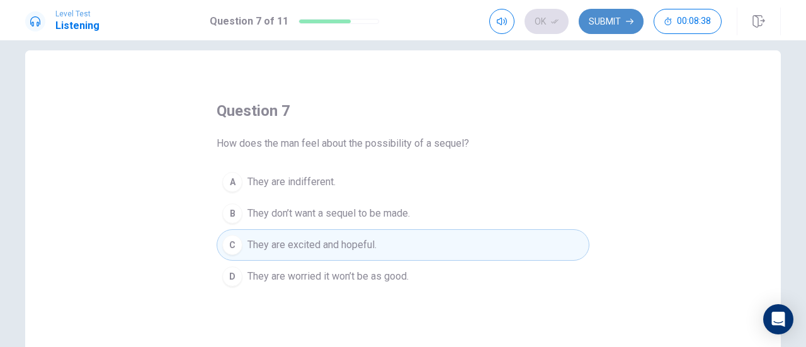
click at [606, 17] on button "Submit" at bounding box center [611, 21] width 65 height 25
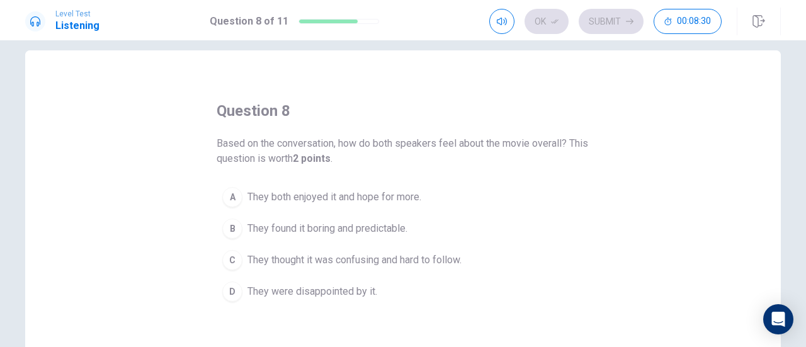
click at [408, 188] on button "A They both enjoyed it and hope for more." at bounding box center [403, 196] width 373 height 31
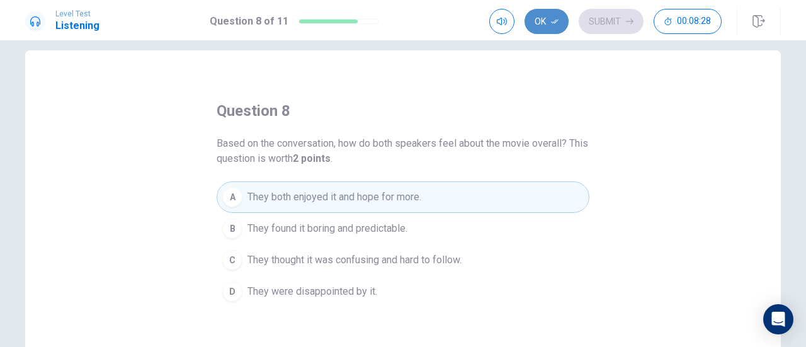
click at [541, 23] on button "Ok" at bounding box center [547, 21] width 44 height 25
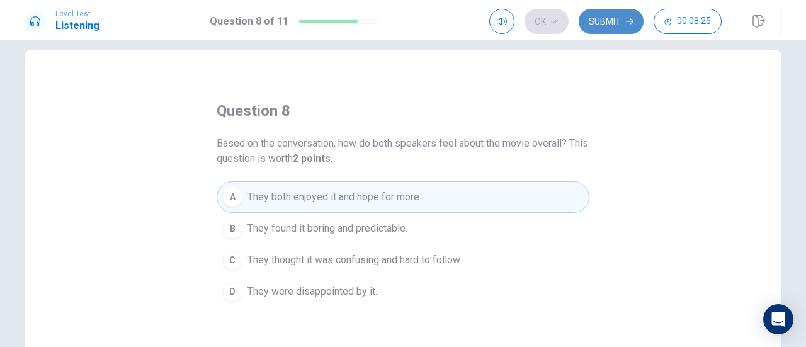
click at [621, 21] on button "Submit" at bounding box center [611, 21] width 65 height 25
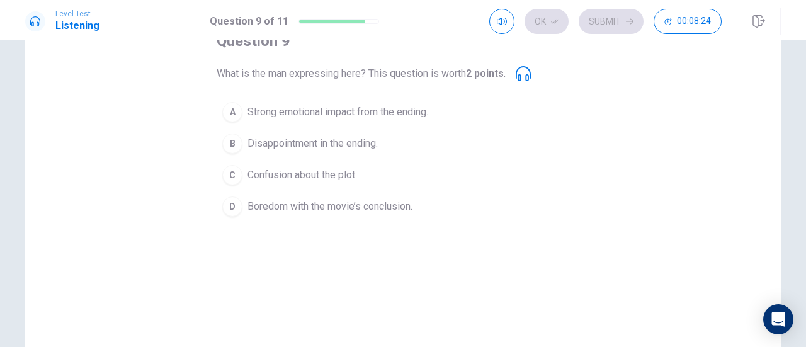
scroll to position [59, 0]
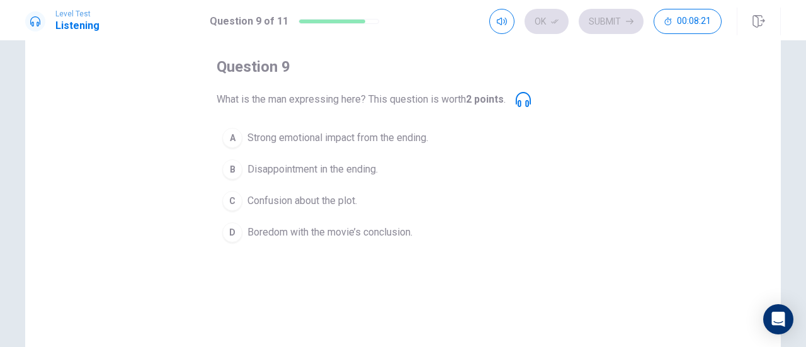
click at [414, 139] on span "Strong emotional impact from the ending." at bounding box center [337, 137] width 181 height 15
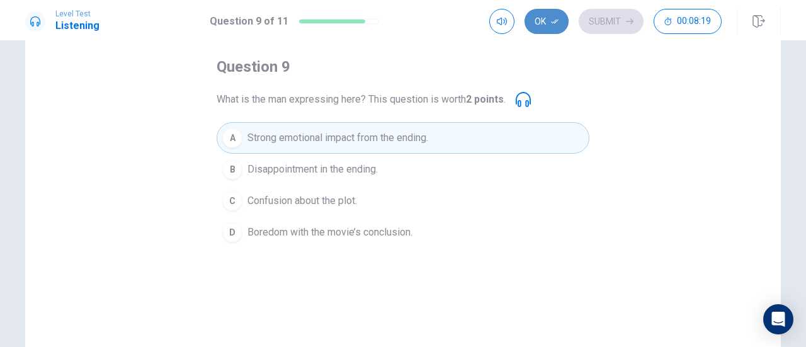
click at [552, 23] on icon "button" at bounding box center [555, 22] width 8 height 8
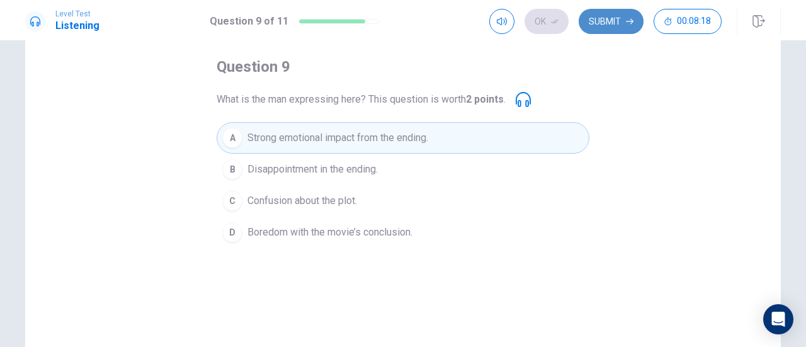
click at [598, 23] on button "Submit" at bounding box center [611, 21] width 65 height 25
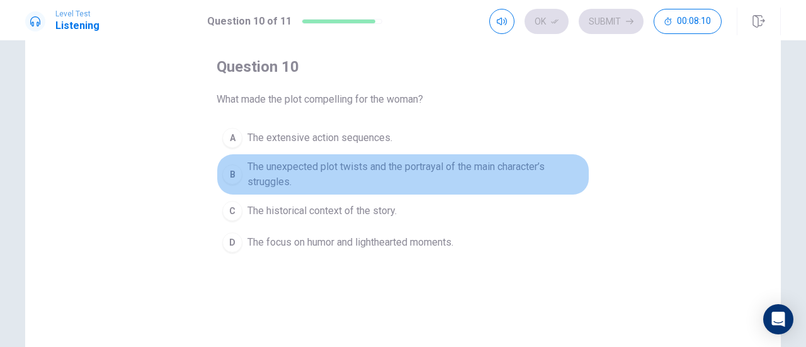
click at [525, 183] on span "The unexpected plot twists and the portrayal of the main character’s struggles." at bounding box center [415, 174] width 336 height 30
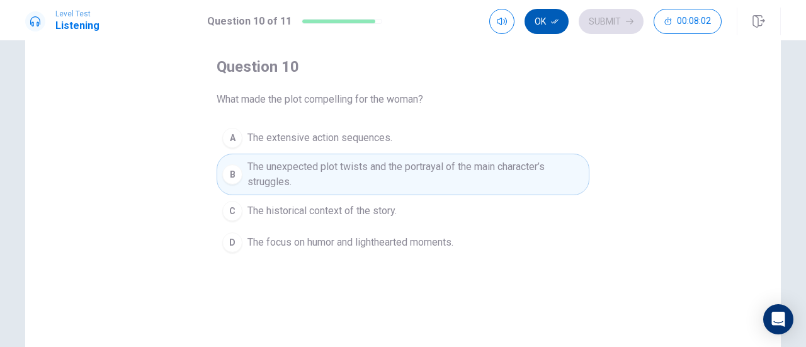
click at [549, 26] on button "Ok" at bounding box center [547, 21] width 44 height 25
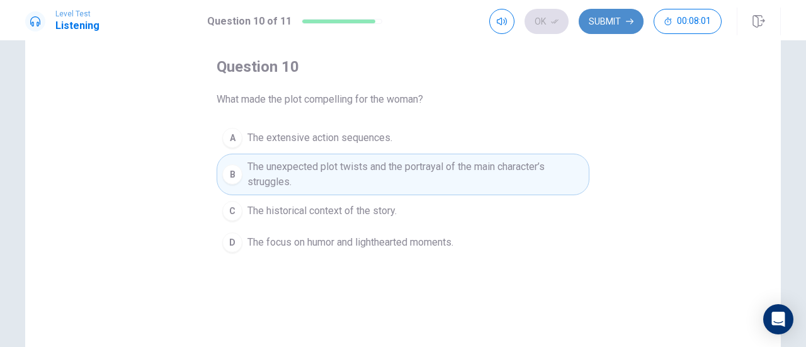
click at [604, 25] on button "Submit" at bounding box center [611, 21] width 65 height 25
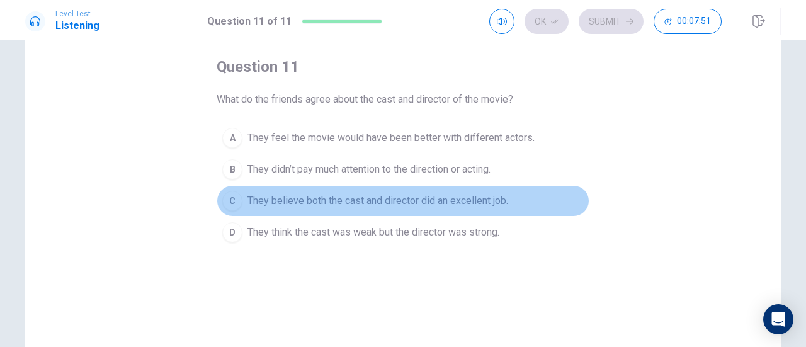
click at [494, 200] on span "They believe both the cast and director did an excellent job." at bounding box center [377, 200] width 261 height 15
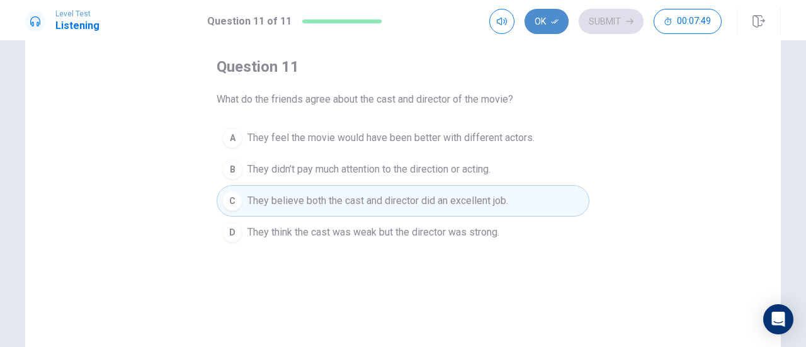
click at [542, 25] on button "Ok" at bounding box center [547, 21] width 44 height 25
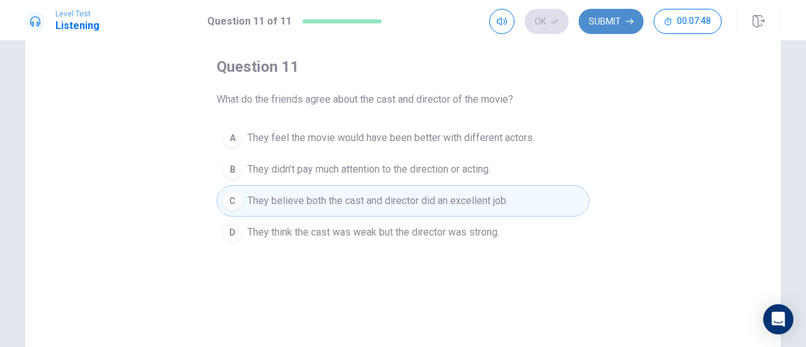
click at [600, 30] on button "Submit" at bounding box center [611, 21] width 65 height 25
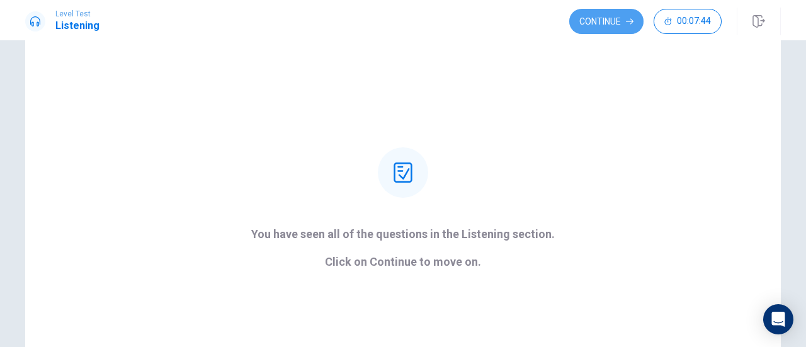
click at [600, 30] on button "Continue" at bounding box center [606, 21] width 74 height 25
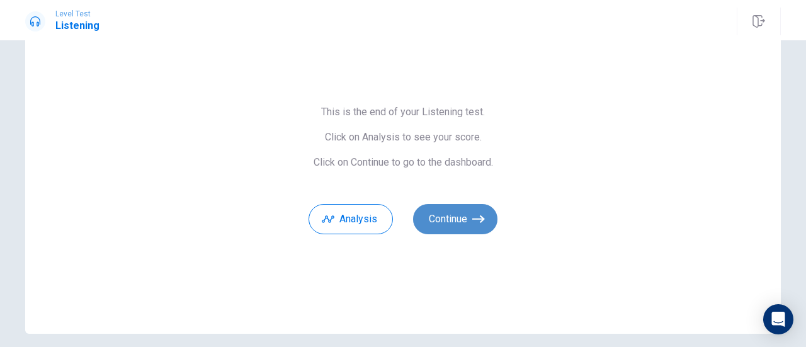
click at [472, 210] on button "Continue" at bounding box center [455, 219] width 84 height 30
